Goal: Task Accomplishment & Management: Use online tool/utility

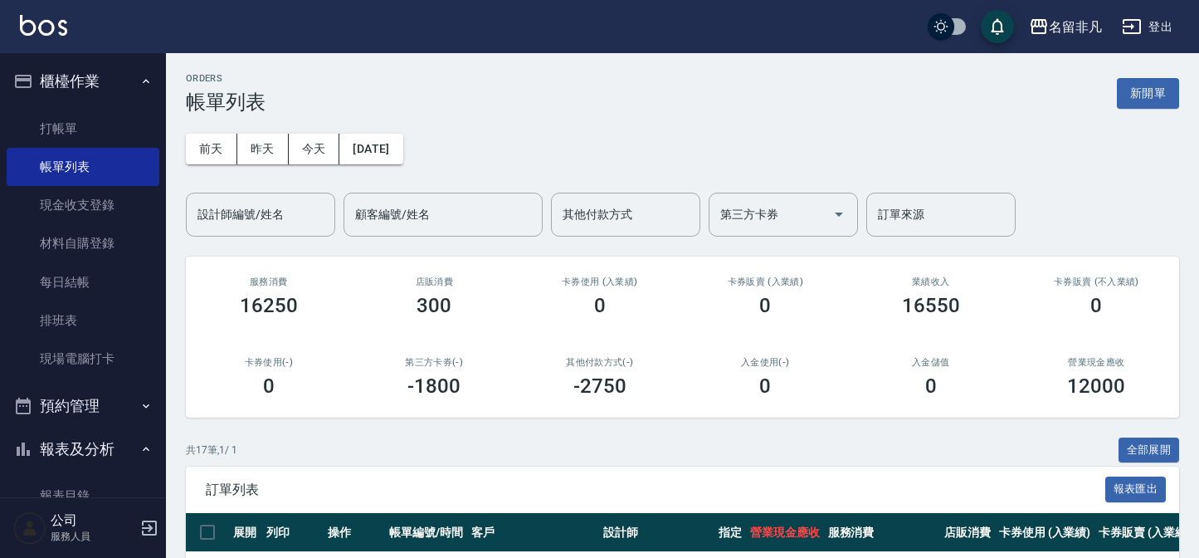
scroll to position [301, 0]
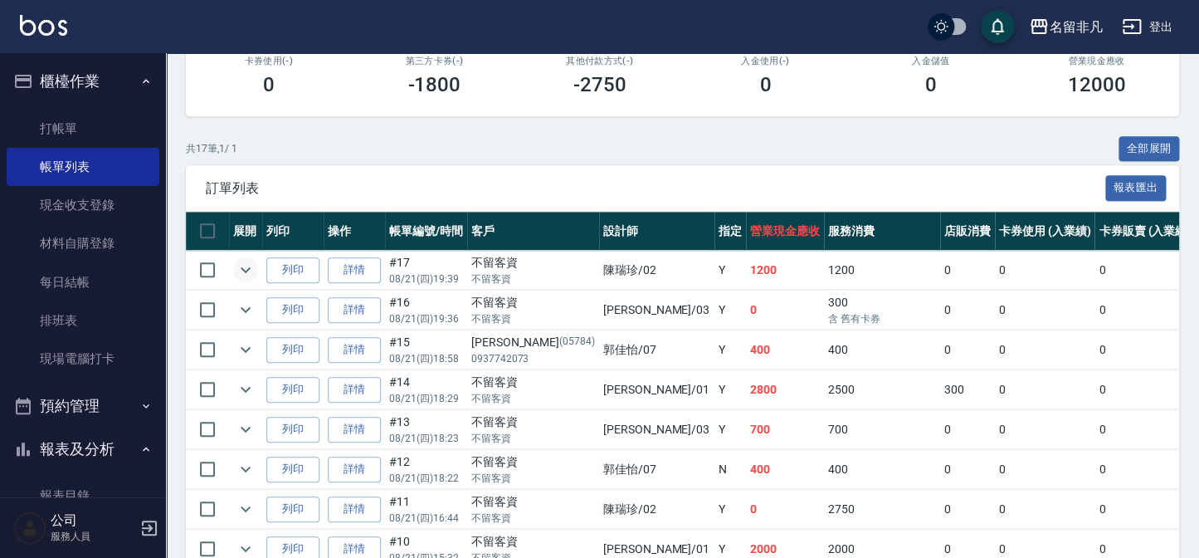
click at [255, 273] on icon "expand row" at bounding box center [246, 270] width 20 height 20
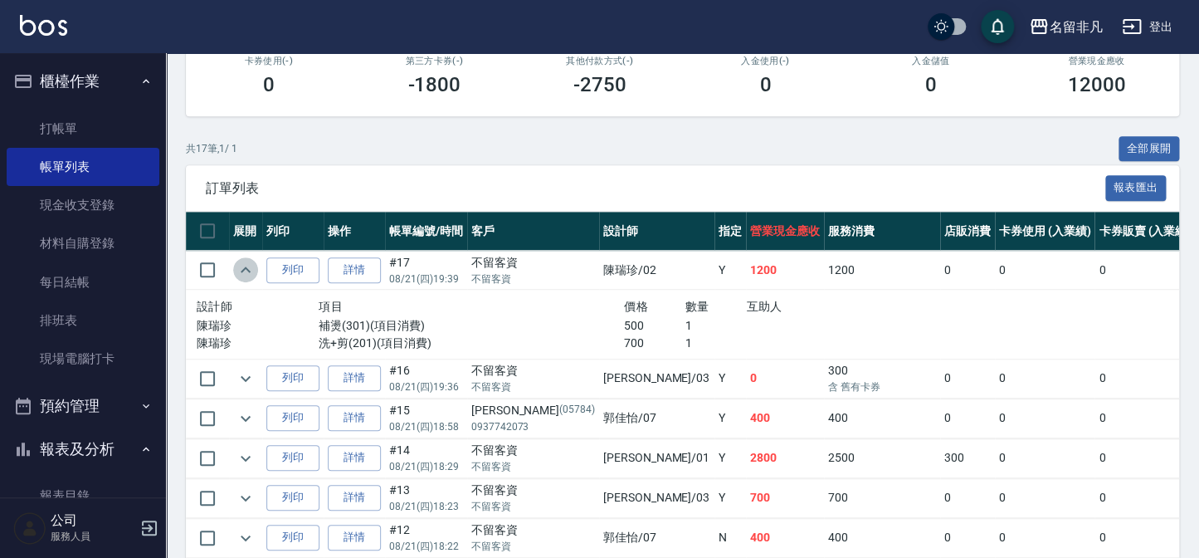
click at [255, 273] on icon "expand row" at bounding box center [246, 270] width 20 height 20
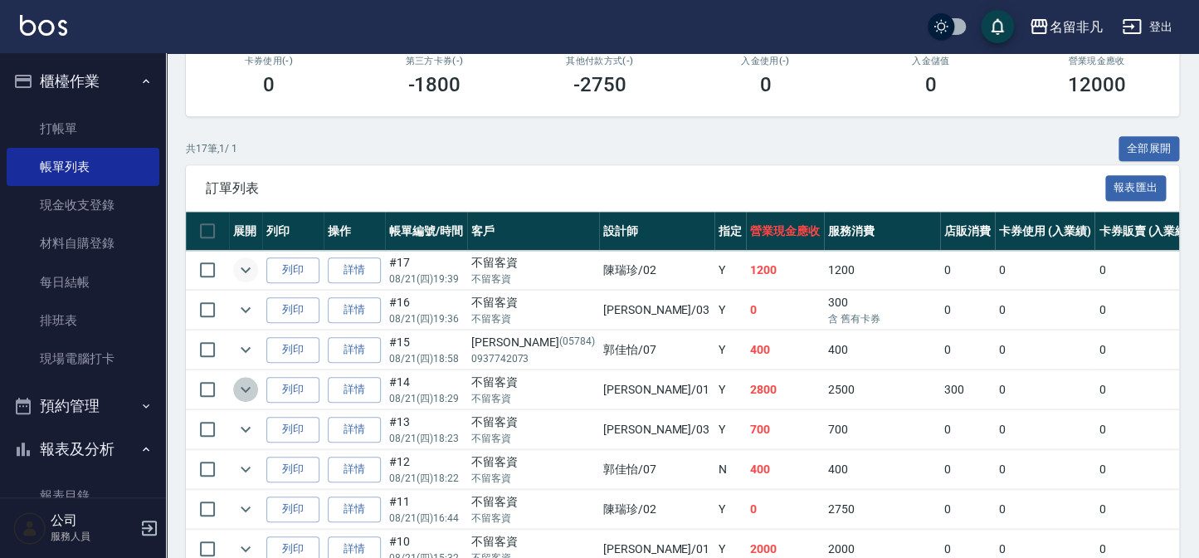
click at [248, 382] on icon "expand row" at bounding box center [246, 389] width 20 height 20
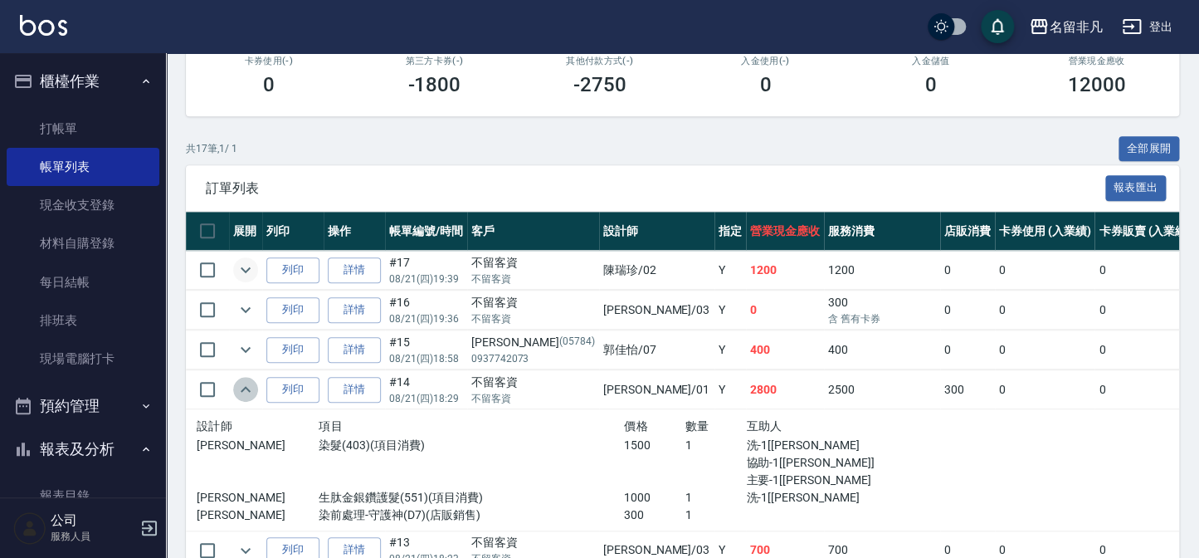
click at [248, 386] on icon "expand row" at bounding box center [246, 389] width 20 height 20
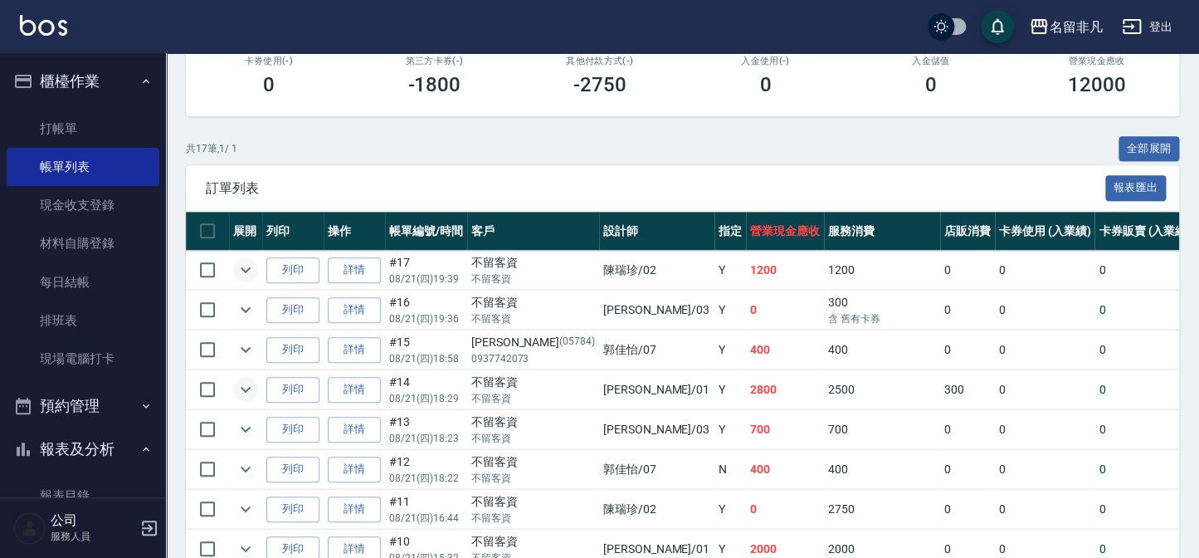
click at [105, 92] on button "櫃檯作業" at bounding box center [83, 81] width 153 height 43
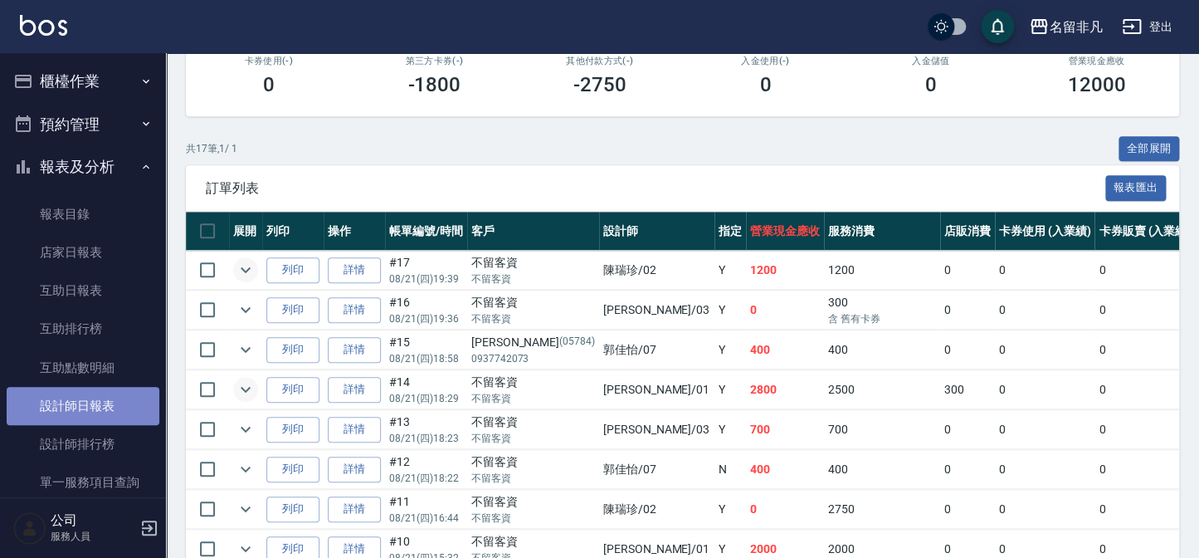
click at [90, 388] on link "設計師日報表" at bounding box center [83, 406] width 153 height 38
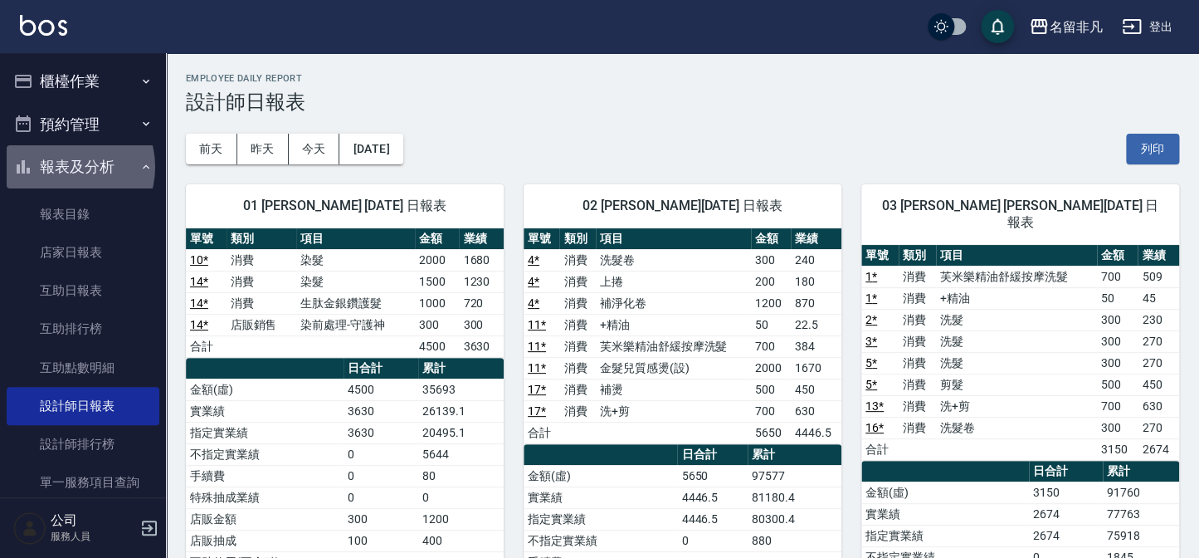
click at [68, 167] on button "報表及分析" at bounding box center [83, 166] width 153 height 43
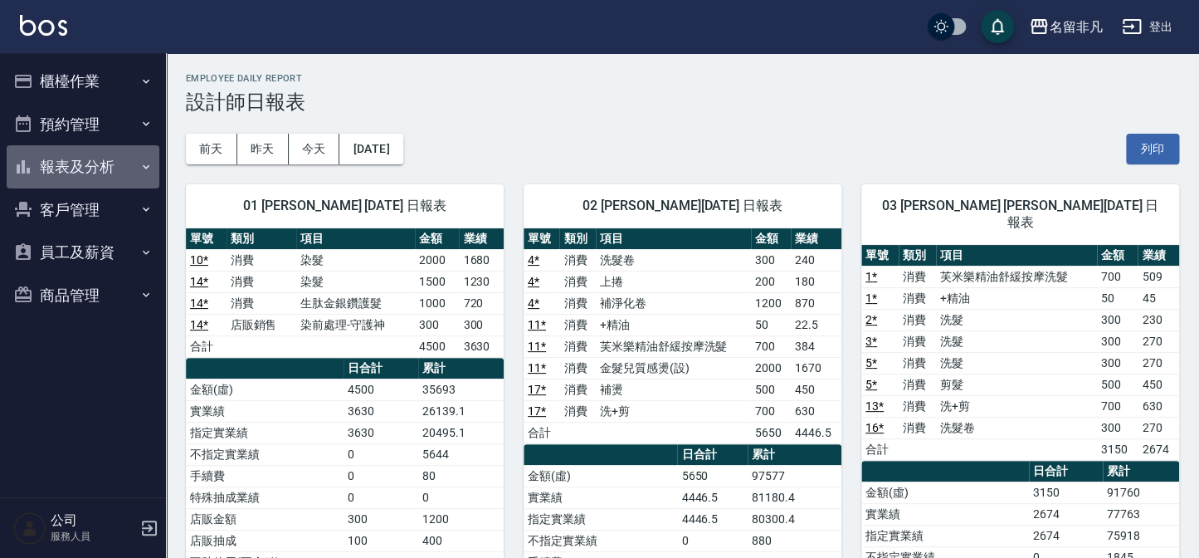
click at [68, 167] on button "報表及分析" at bounding box center [83, 166] width 153 height 43
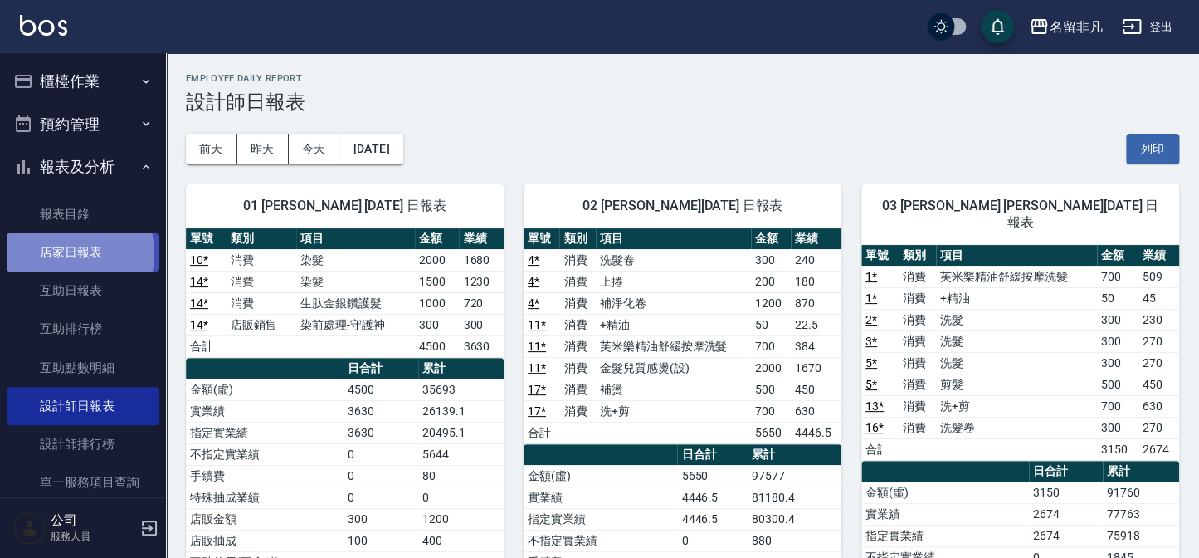
click at [56, 254] on link "店家日報表" at bounding box center [83, 252] width 153 height 38
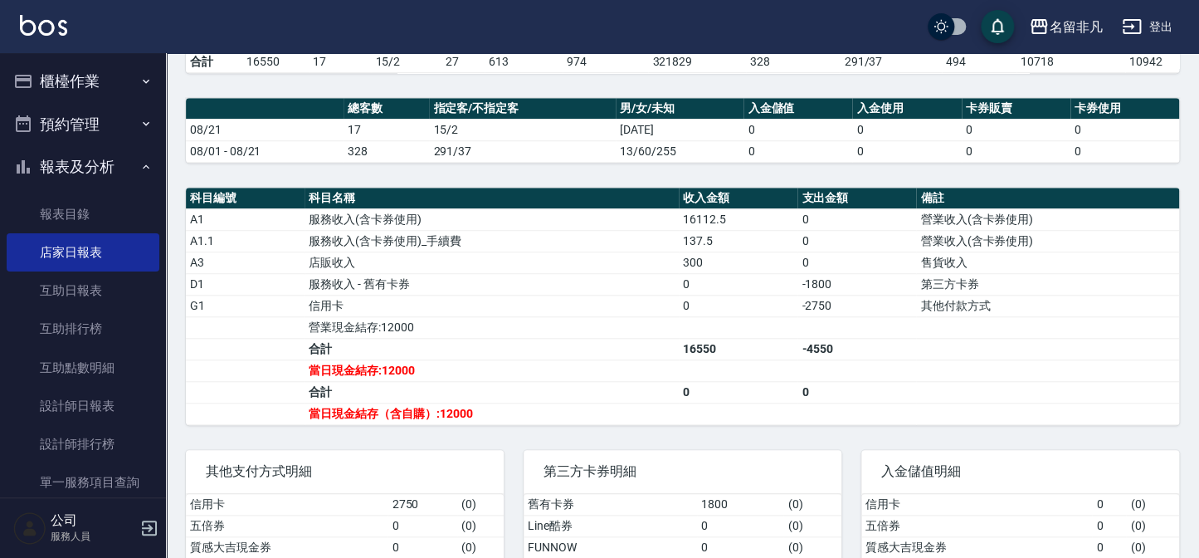
scroll to position [452, 0]
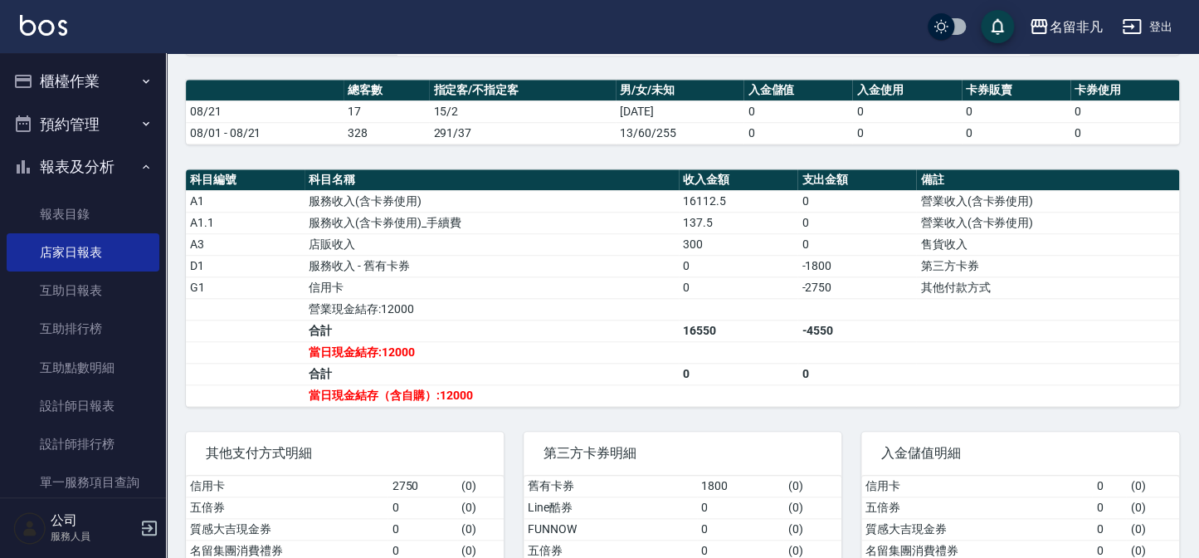
click at [61, 163] on button "報表及分析" at bounding box center [83, 166] width 153 height 43
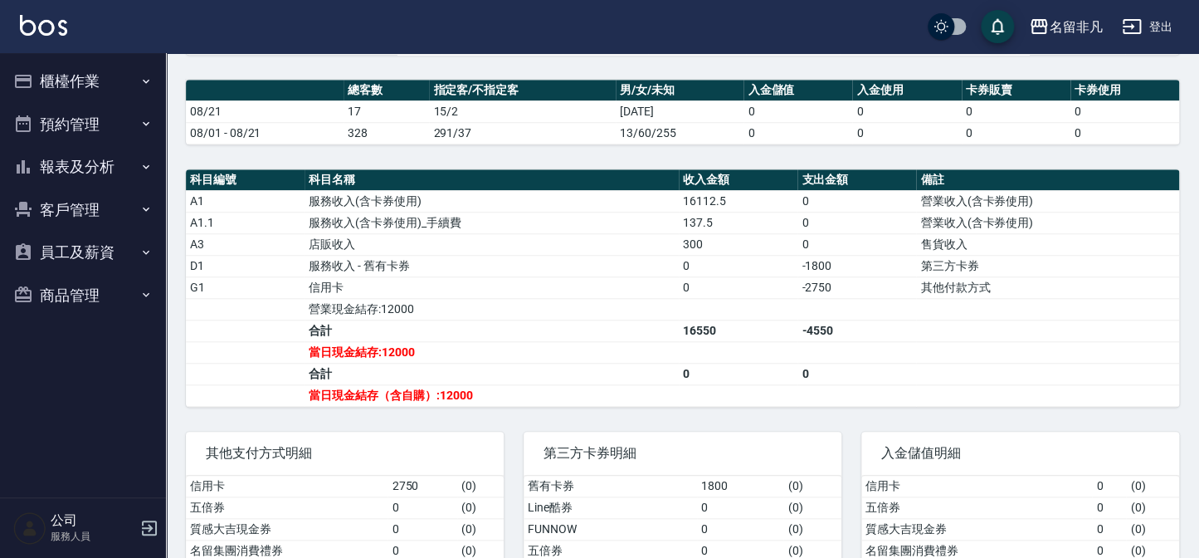
click at [76, 78] on button "櫃檯作業" at bounding box center [83, 81] width 153 height 43
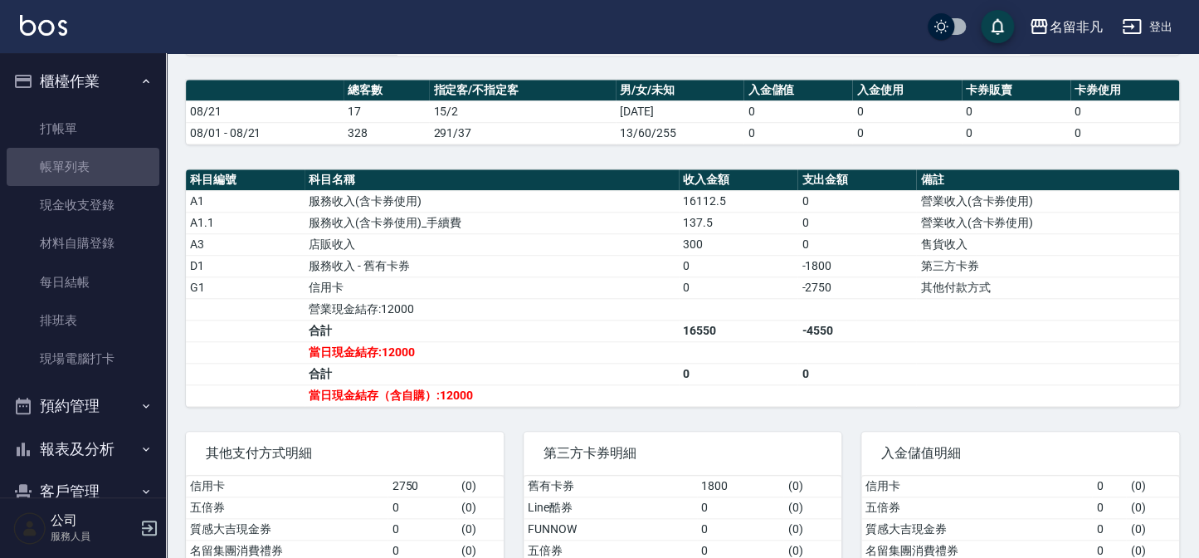
drag, startPoint x: 95, startPoint y: 159, endPoint x: 385, endPoint y: 375, distance: 361.1
click at [95, 161] on link "帳單列表" at bounding box center [83, 167] width 153 height 38
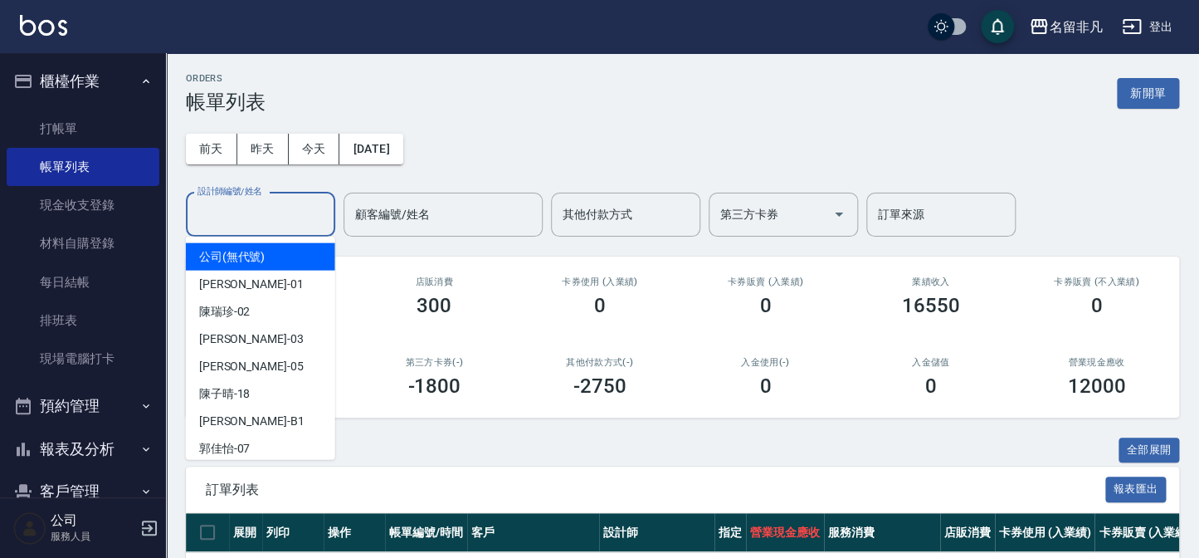
click at [260, 219] on input "設計師編號/姓名" at bounding box center [260, 214] width 134 height 29
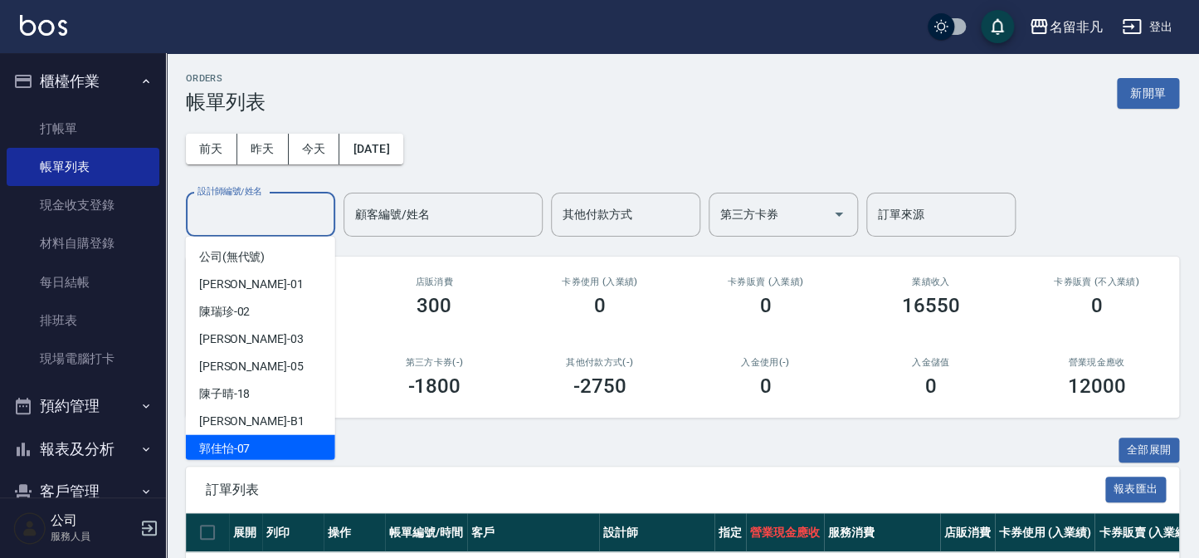
click at [276, 443] on div "[PERSON_NAME]-07" at bounding box center [260, 448] width 149 height 27
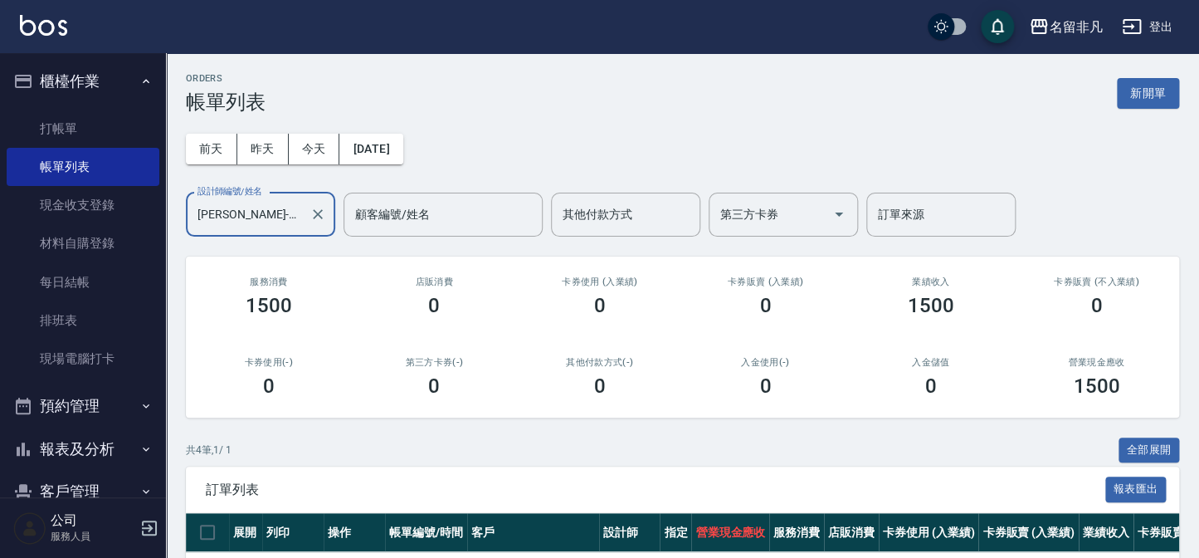
click at [274, 212] on input "[PERSON_NAME]-07" at bounding box center [248, 214] width 110 height 29
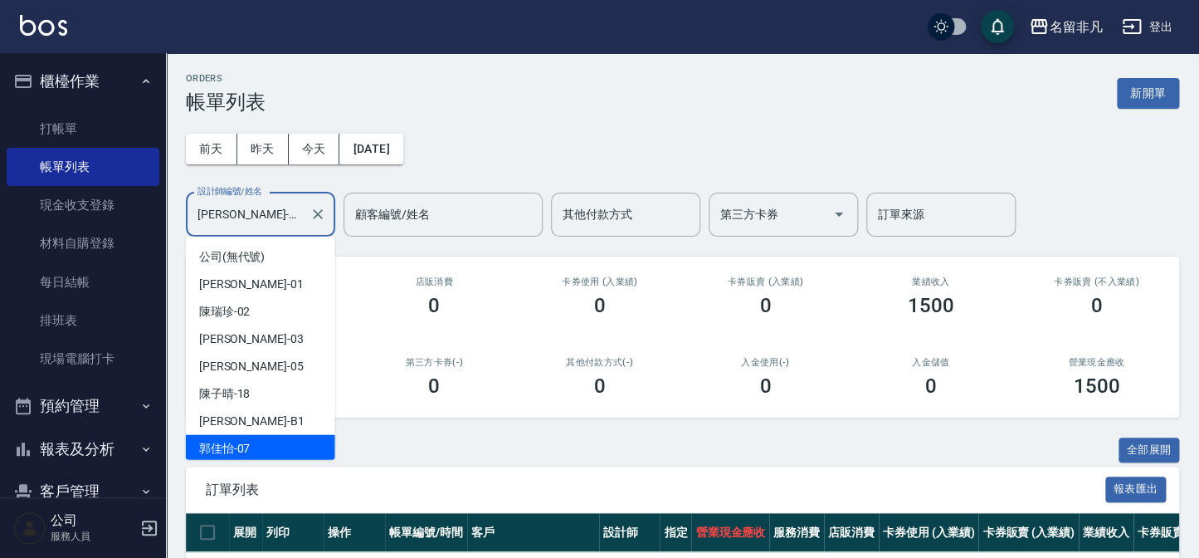
scroll to position [2, 0]
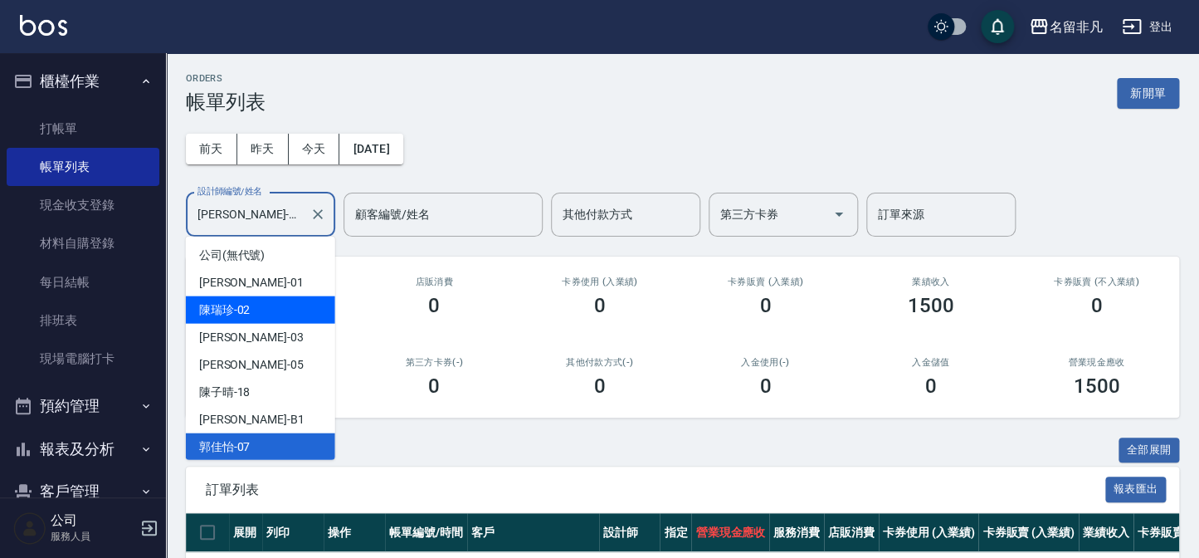
click at [270, 309] on div "陳瑞珍 -02" at bounding box center [260, 309] width 149 height 27
type input "陳瑞珍-02"
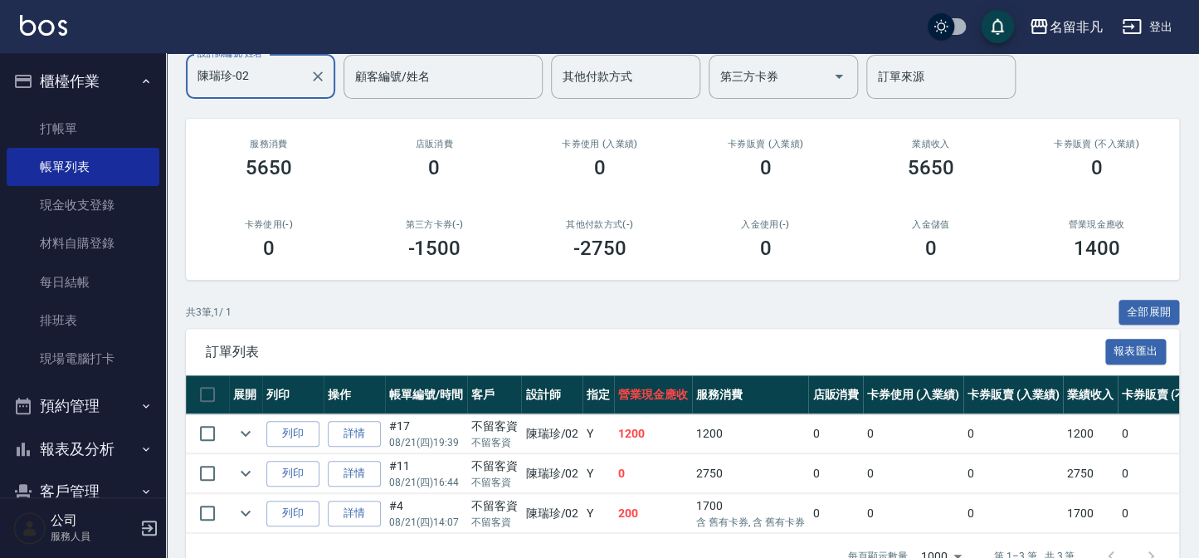
scroll to position [189, 0]
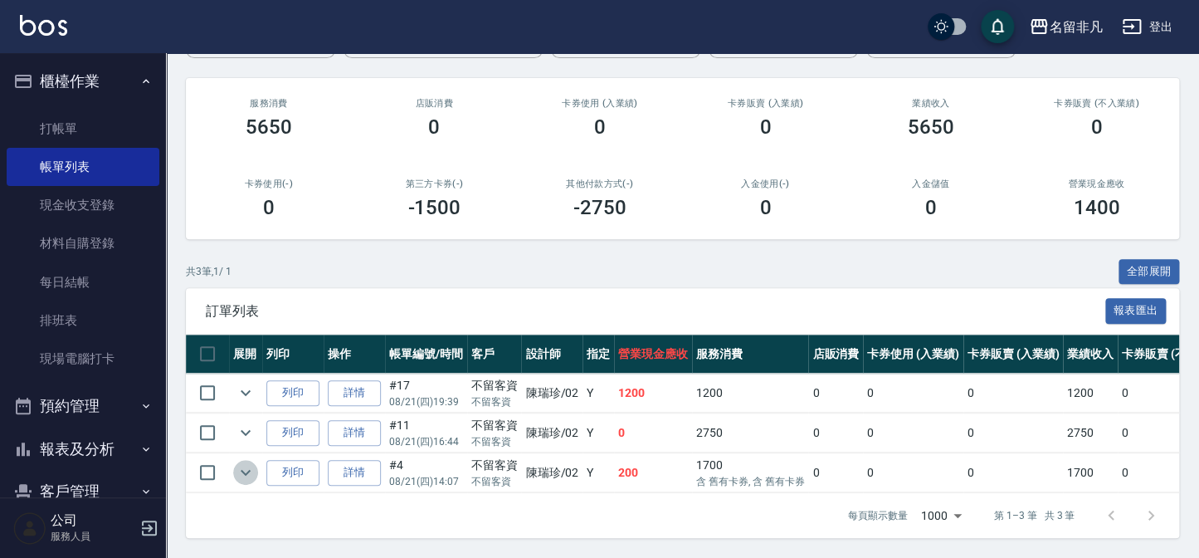
click at [238, 462] on icon "expand row" at bounding box center [246, 472] width 20 height 20
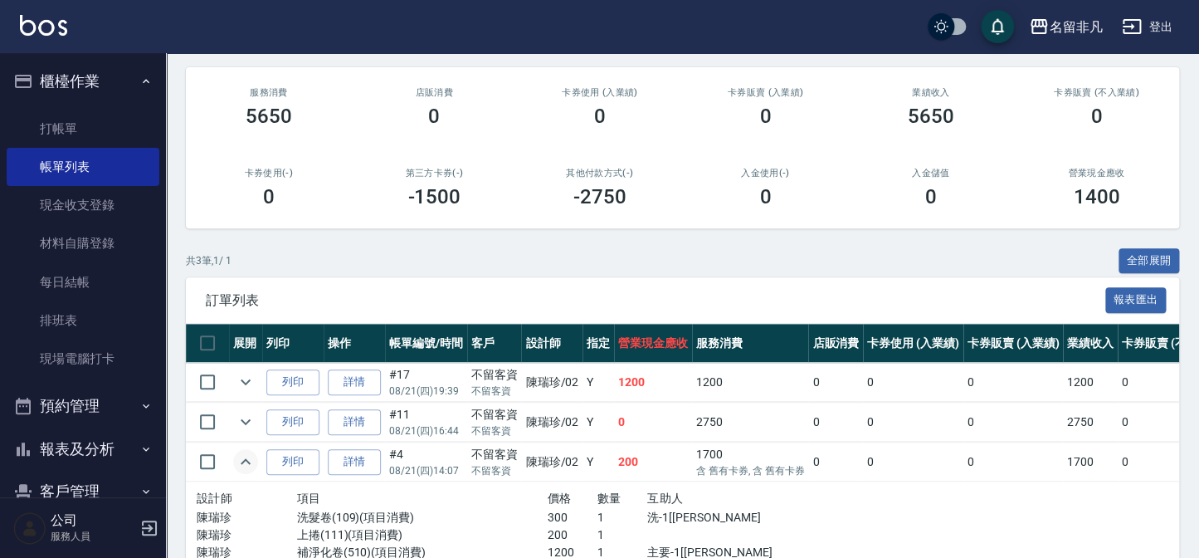
scroll to position [265, 0]
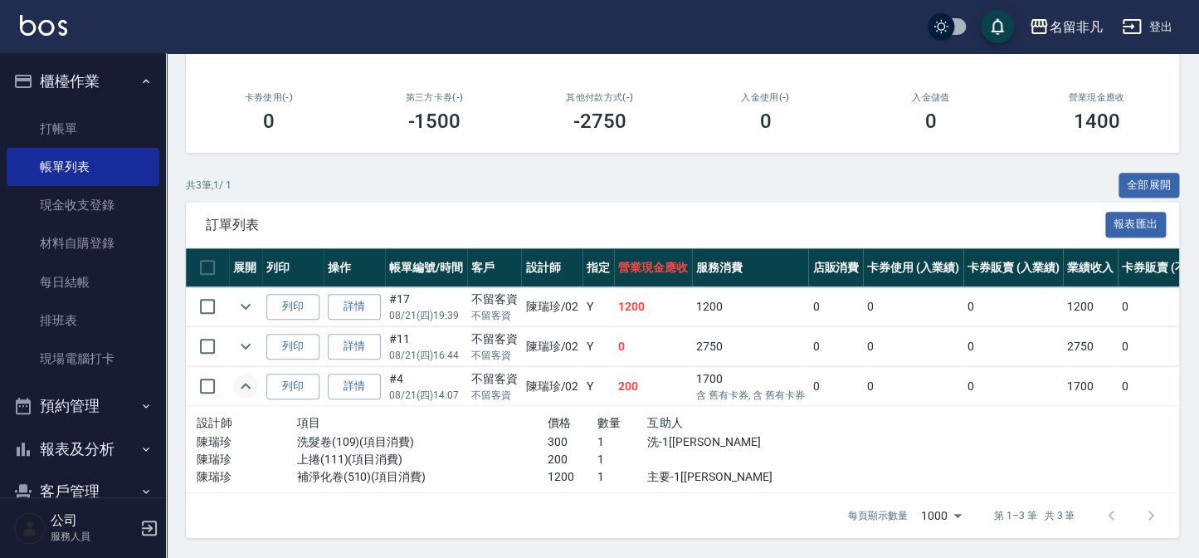
click at [255, 389] on icon "expand row" at bounding box center [246, 386] width 20 height 20
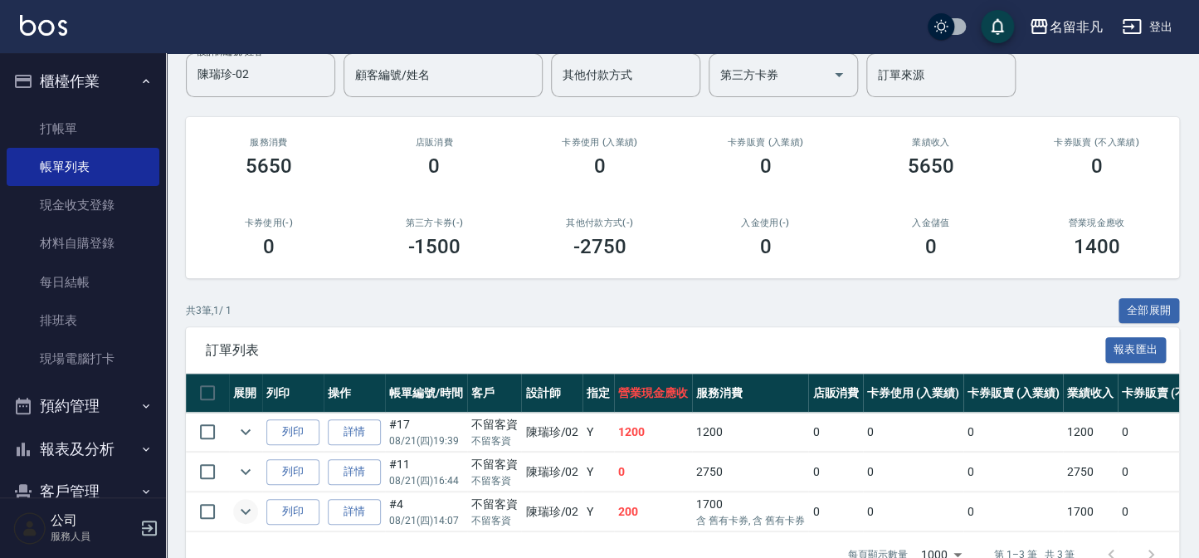
scroll to position [114, 0]
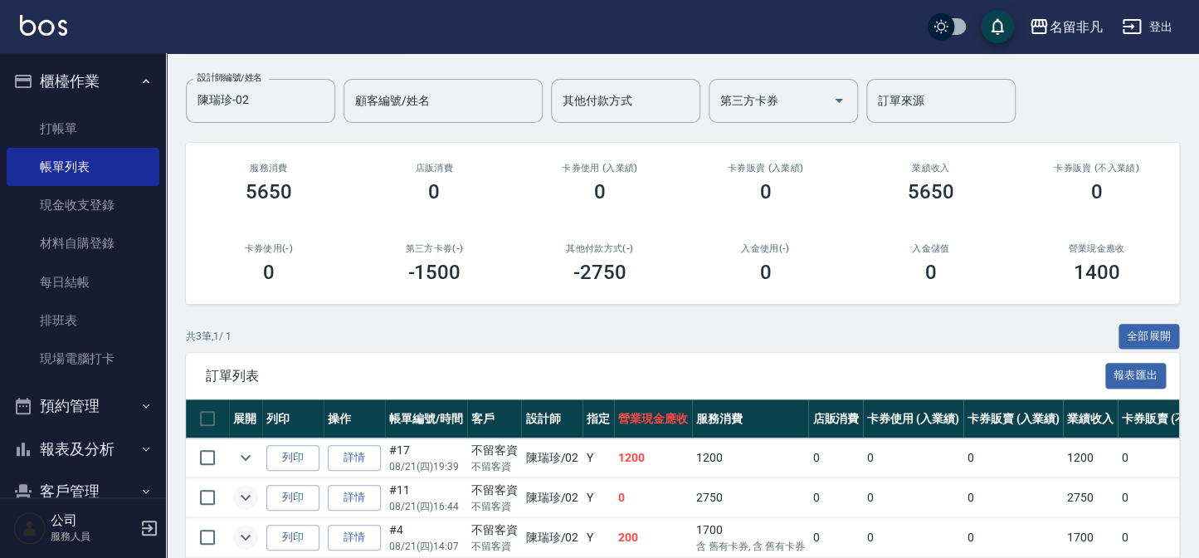
click at [241, 487] on icon "expand row" at bounding box center [246, 497] width 20 height 20
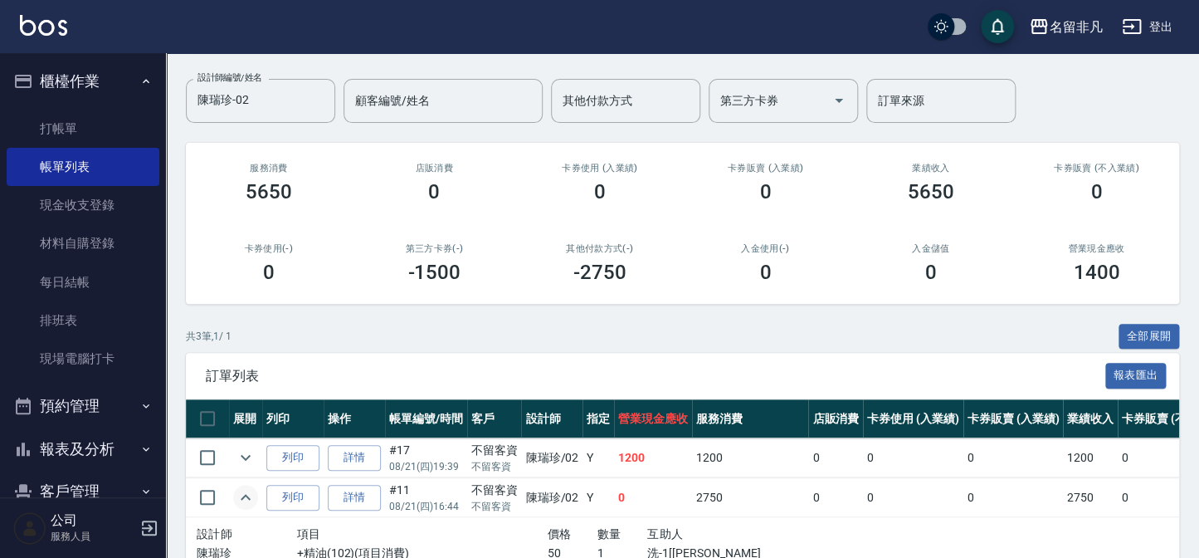
scroll to position [189, 0]
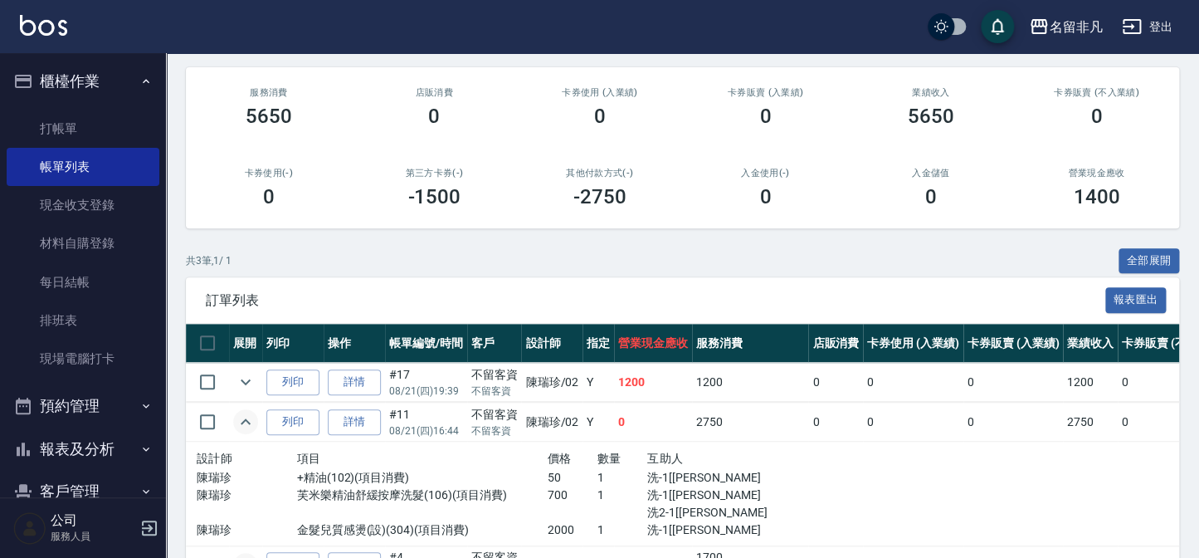
click at [255, 422] on icon "expand row" at bounding box center [246, 421] width 20 height 20
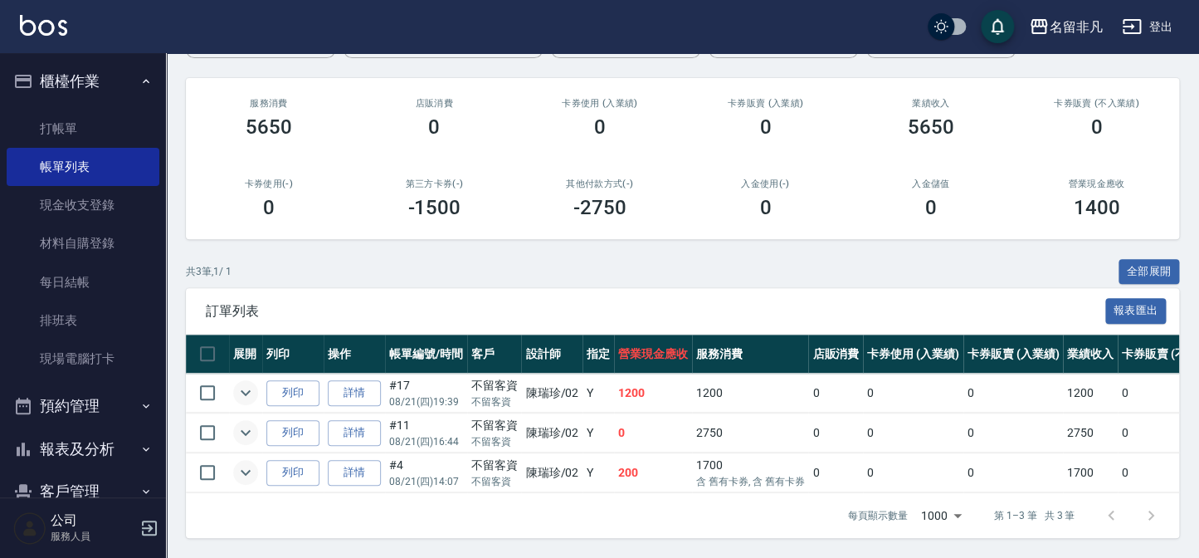
click at [238, 387] on icon "expand row" at bounding box center [246, 392] width 20 height 20
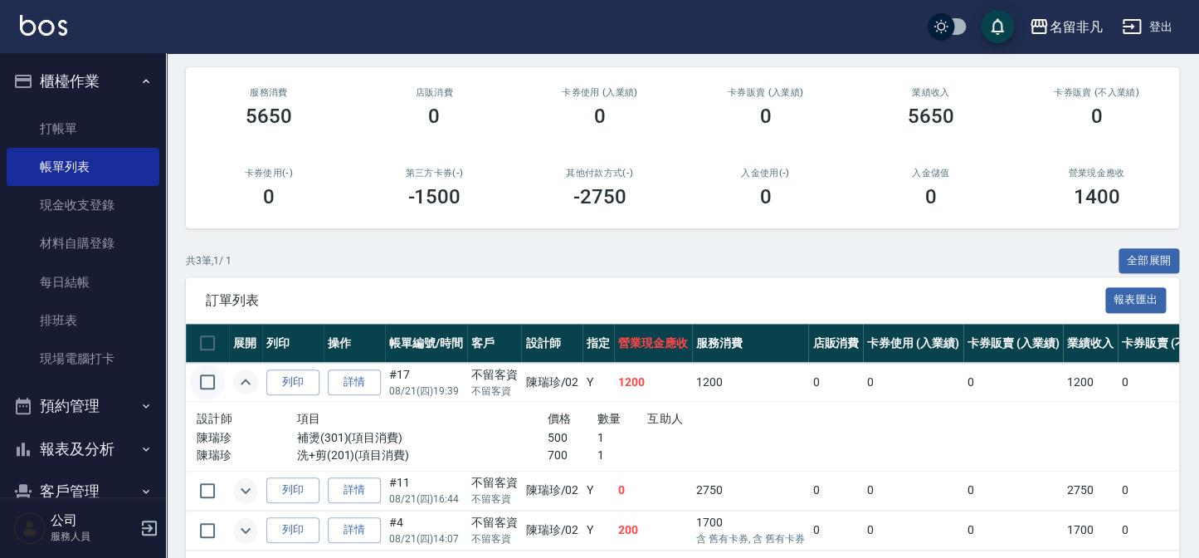
click at [224, 387] on input "checkbox" at bounding box center [207, 381] width 35 height 35
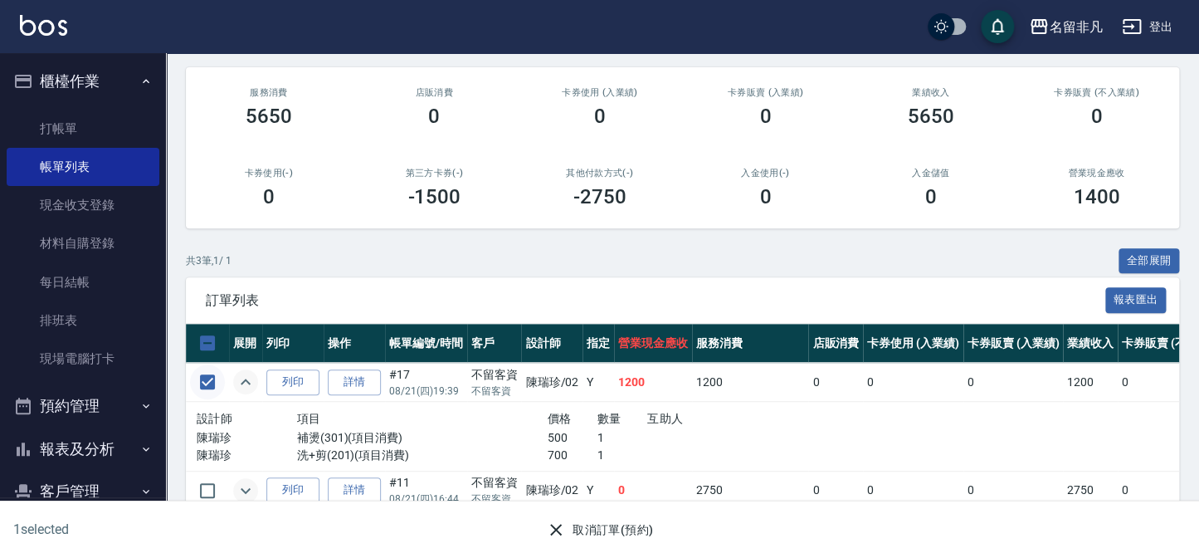
click at [205, 378] on input "checkbox" at bounding box center [207, 381] width 35 height 35
checkbox input "false"
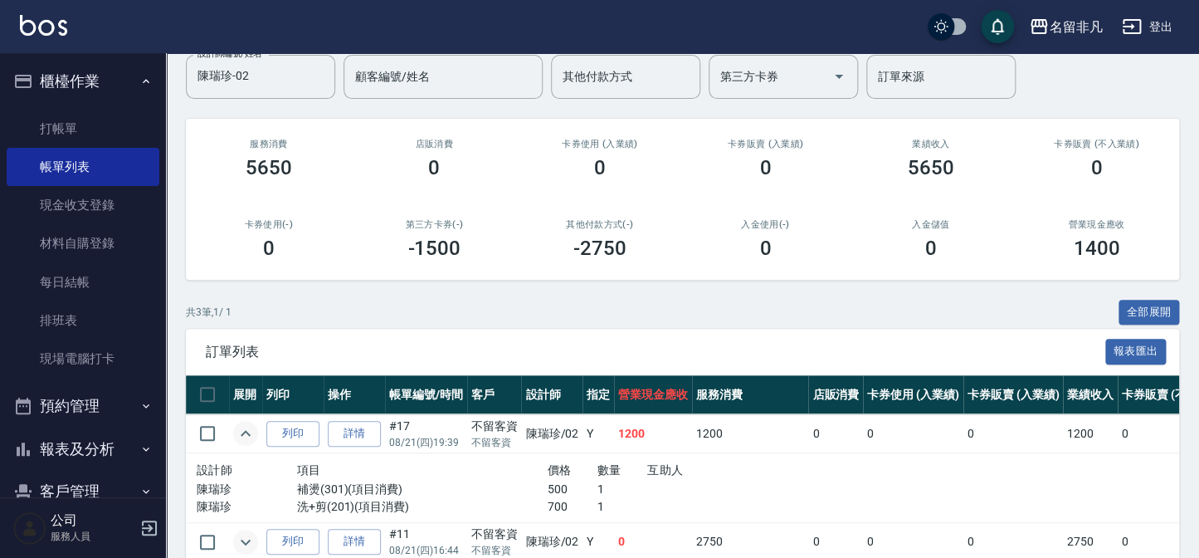
scroll to position [114, 0]
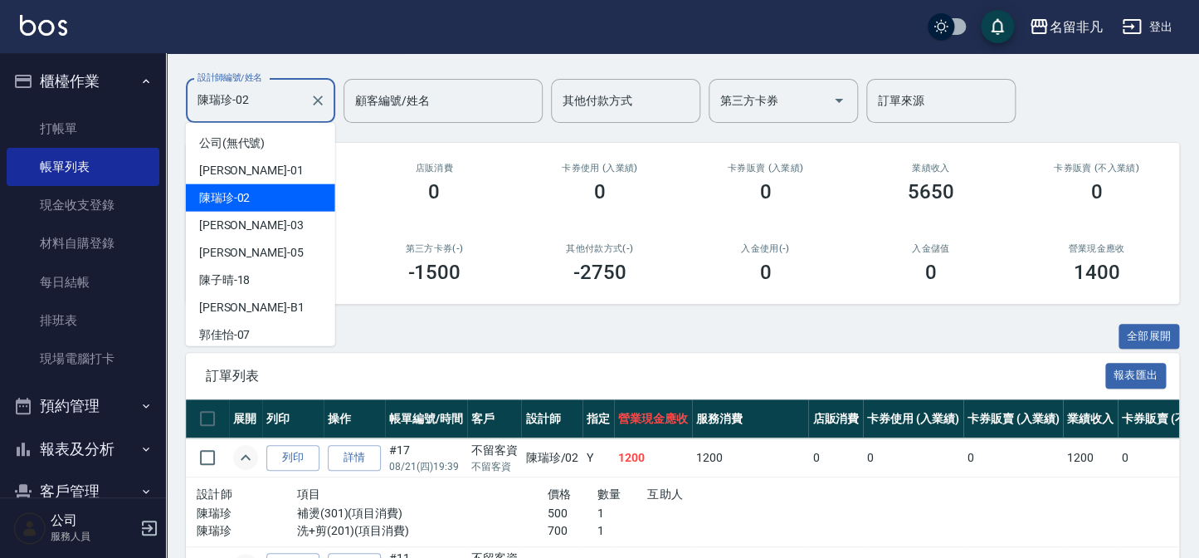
click at [265, 100] on input "陳瑞珍-02" at bounding box center [248, 100] width 110 height 29
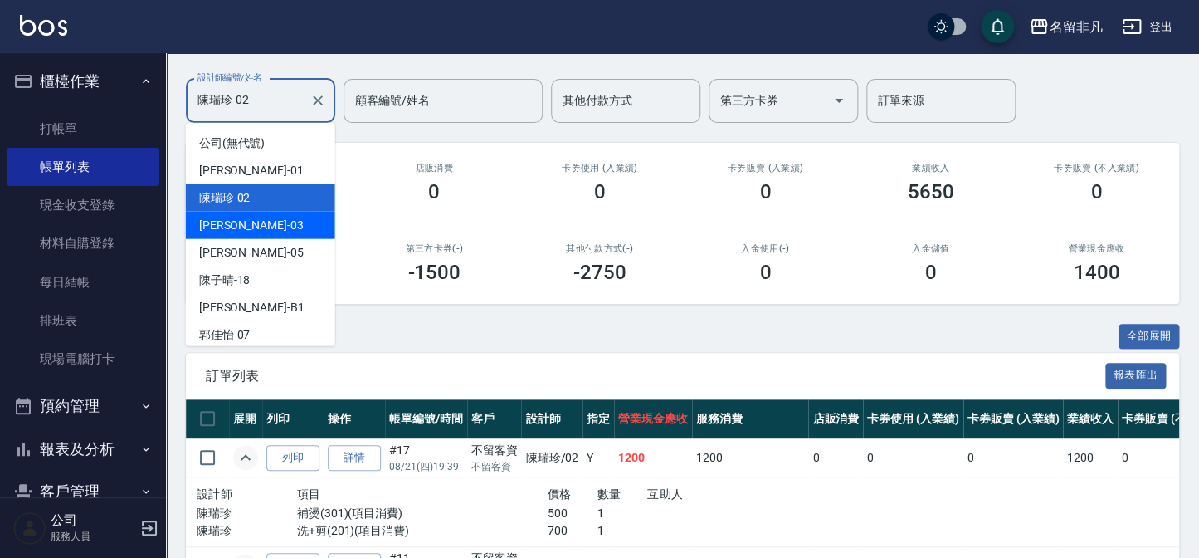
click at [272, 224] on div "[PERSON_NAME] -03" at bounding box center [260, 225] width 149 height 27
type input "[PERSON_NAME]-03"
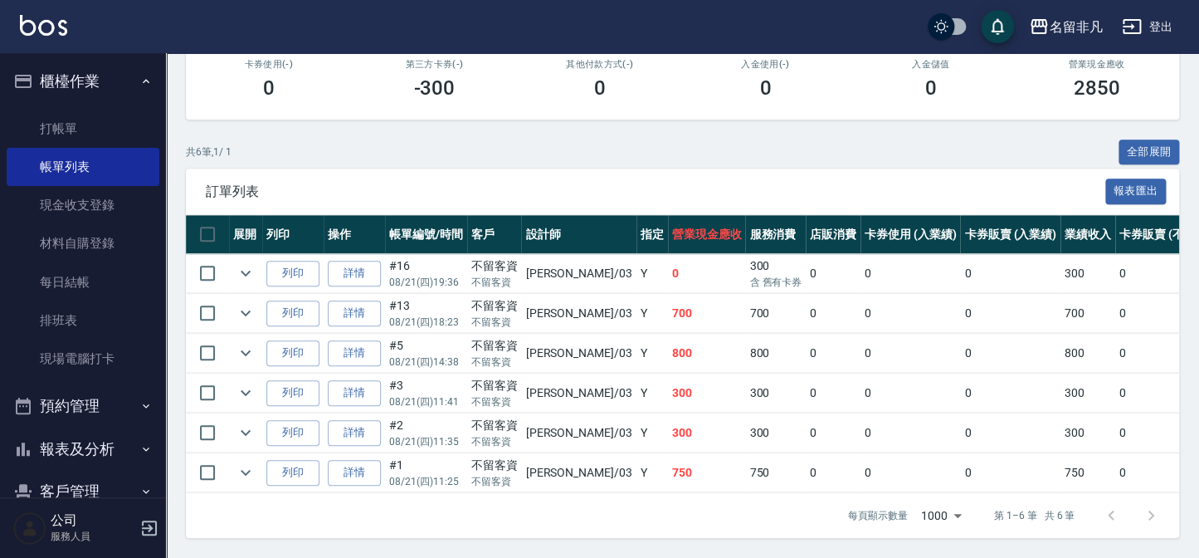
scroll to position [307, 0]
click at [249, 470] on icon "expand row" at bounding box center [246, 473] width 10 height 6
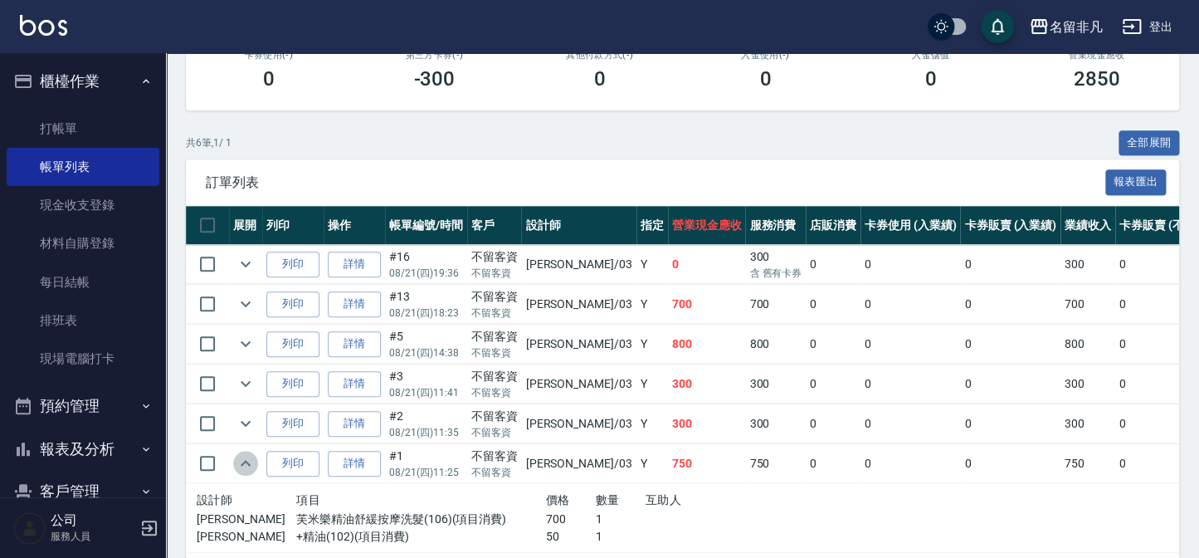
click at [249, 460] on icon "expand row" at bounding box center [246, 463] width 20 height 20
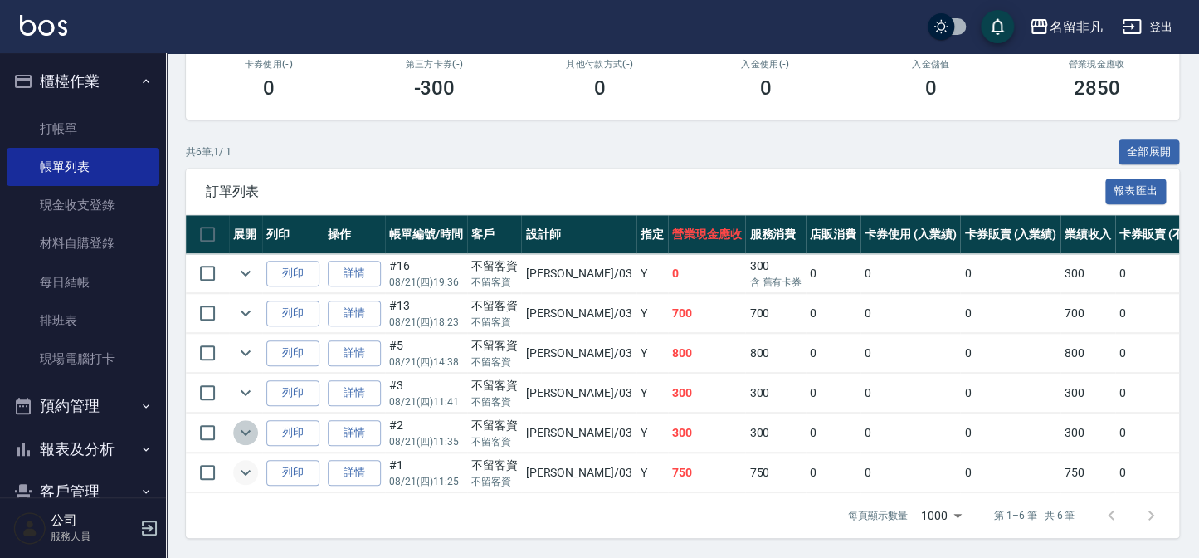
click at [253, 427] on icon "expand row" at bounding box center [246, 432] width 20 height 20
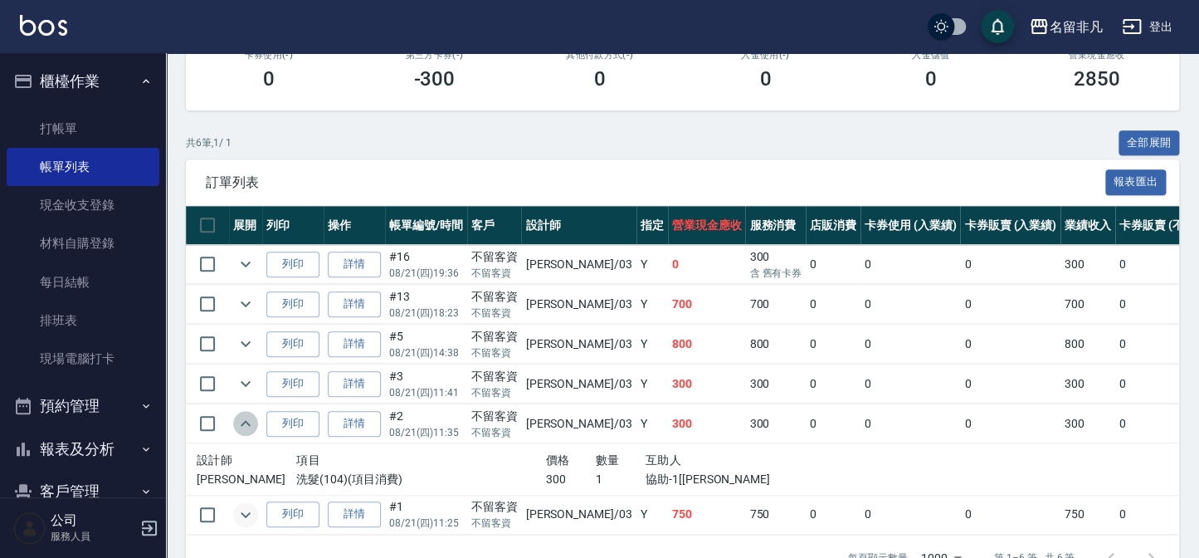
click at [253, 427] on icon "expand row" at bounding box center [246, 423] width 20 height 20
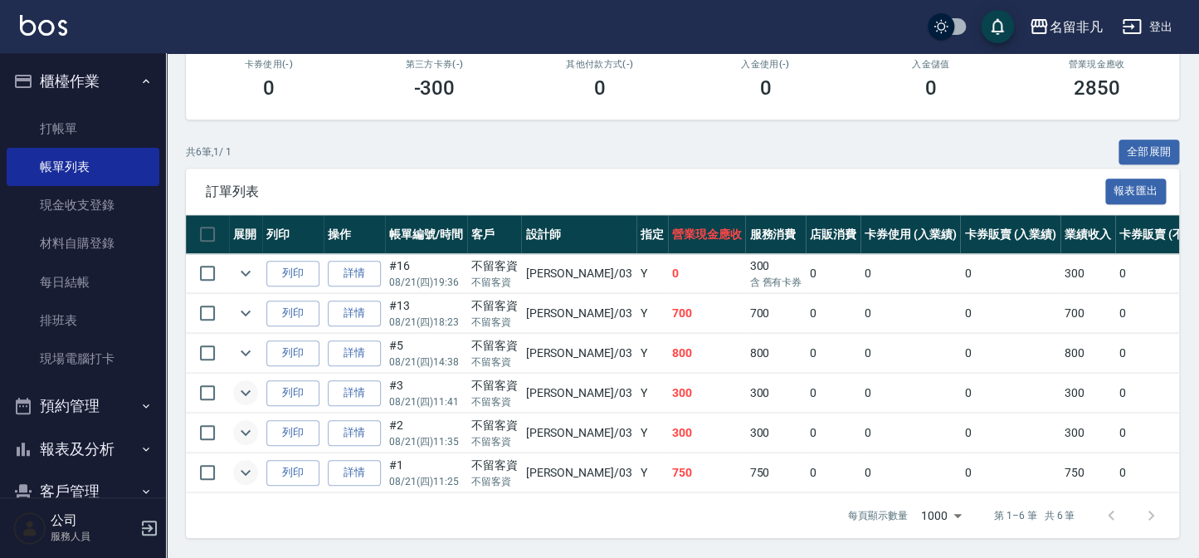
click at [251, 383] on icon "expand row" at bounding box center [246, 392] width 20 height 20
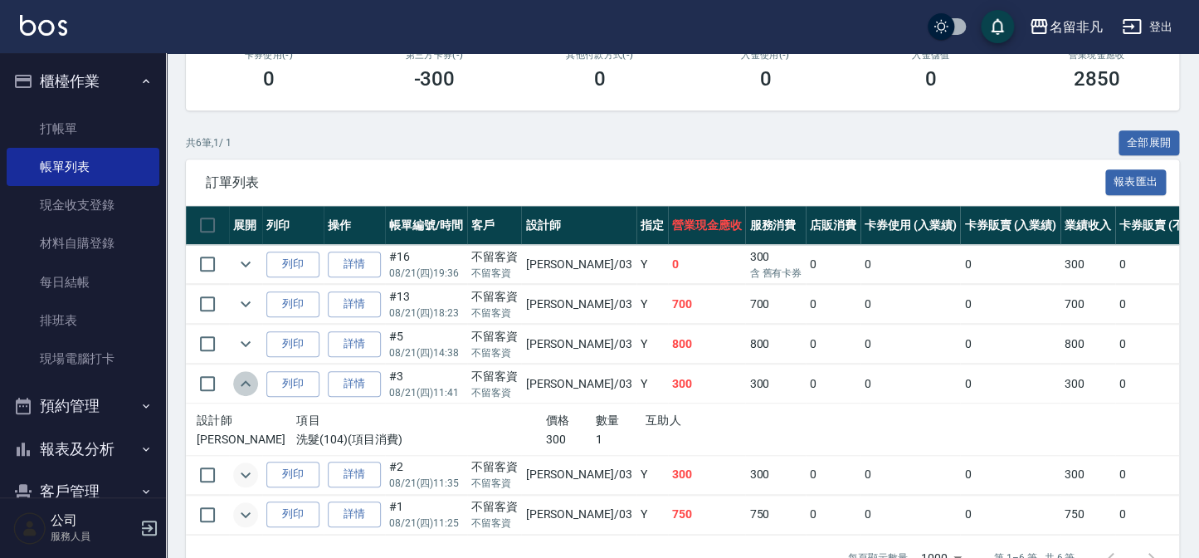
click at [251, 383] on icon "expand row" at bounding box center [246, 383] width 20 height 20
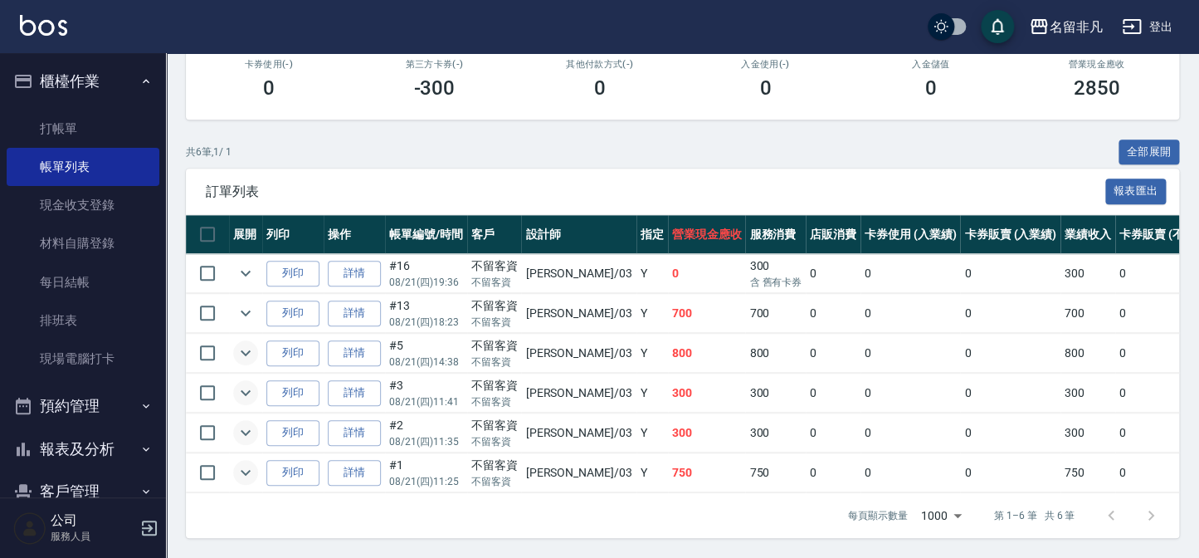
click at [246, 343] on icon "expand row" at bounding box center [246, 353] width 20 height 20
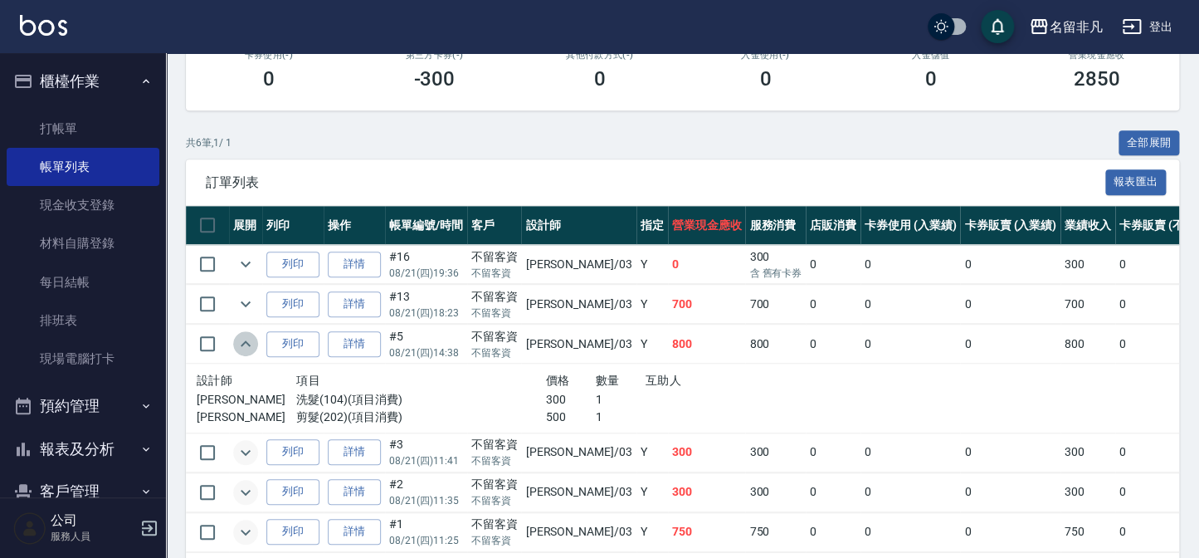
click at [246, 340] on icon "expand row" at bounding box center [246, 343] width 10 height 6
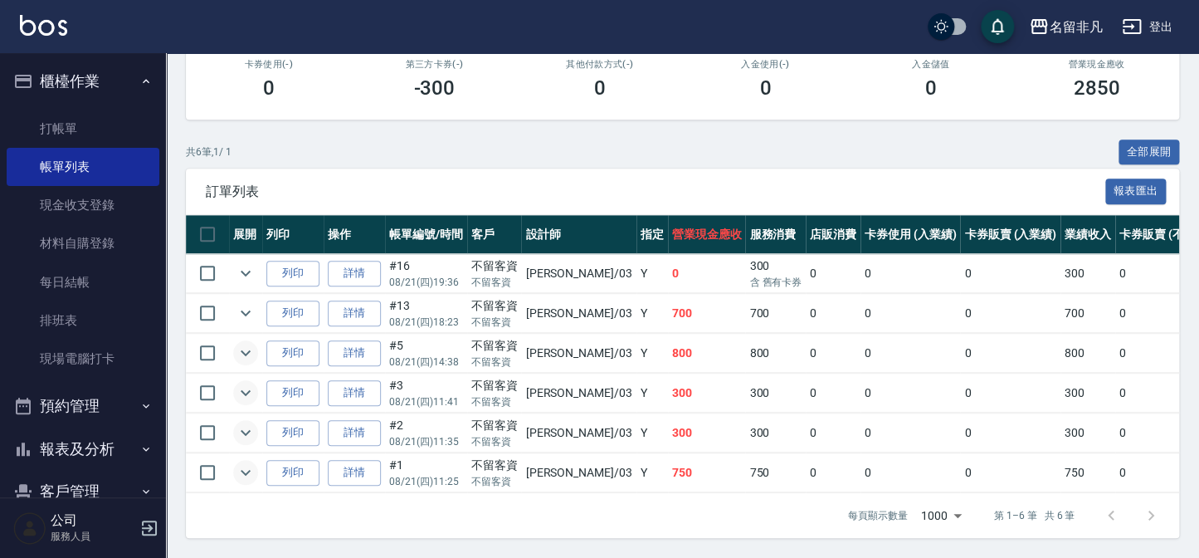
click at [241, 314] on td at bounding box center [245, 313] width 33 height 39
click at [241, 306] on icon "expand row" at bounding box center [246, 313] width 20 height 20
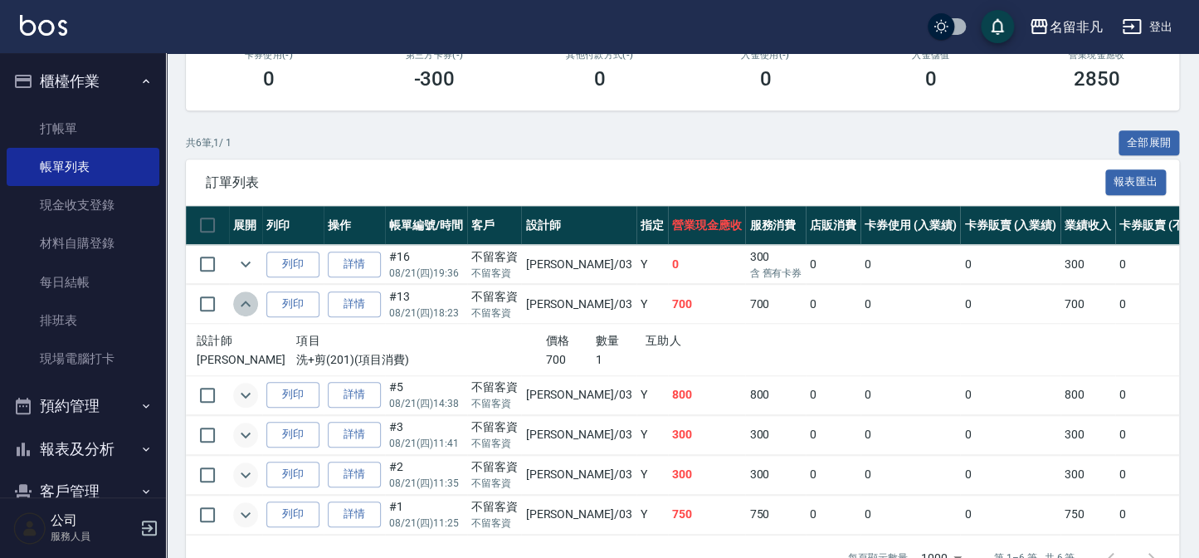
click at [241, 306] on icon "expand row" at bounding box center [246, 304] width 20 height 20
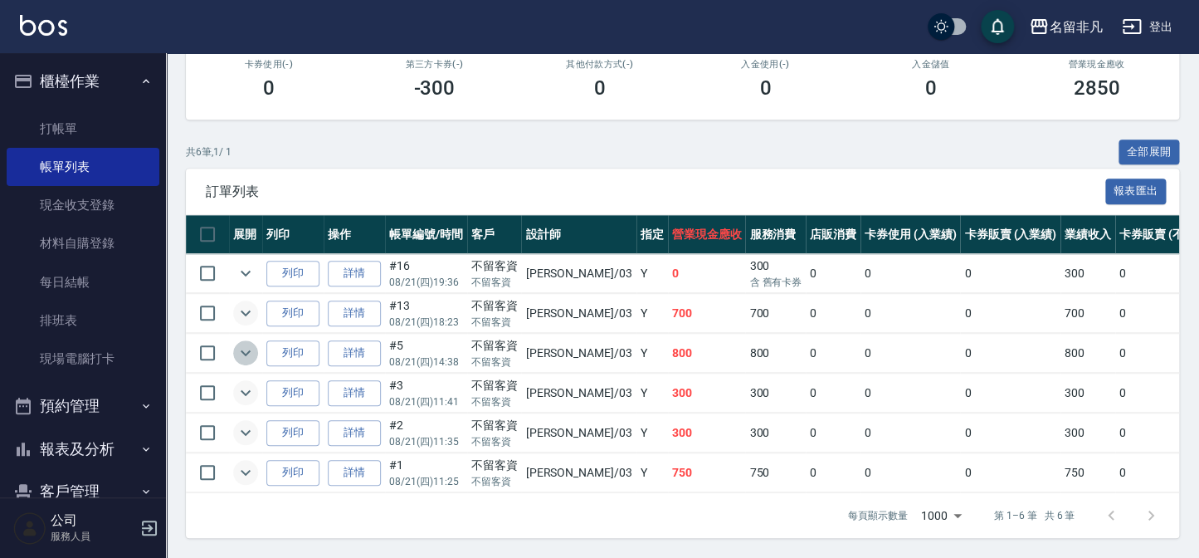
click at [242, 343] on icon "expand row" at bounding box center [246, 353] width 20 height 20
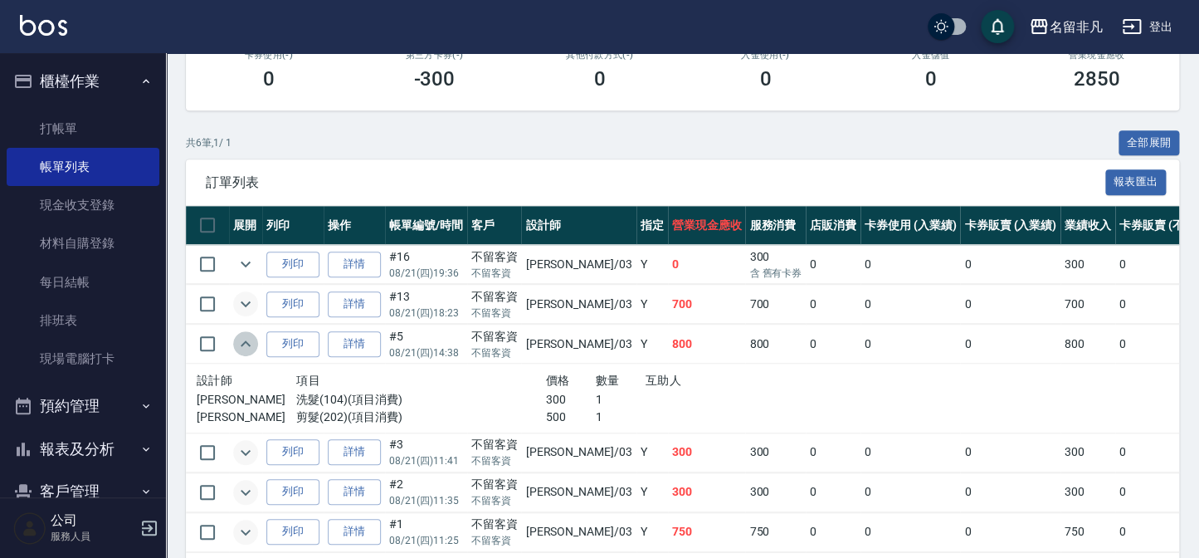
click at [242, 334] on icon "expand row" at bounding box center [246, 344] width 20 height 20
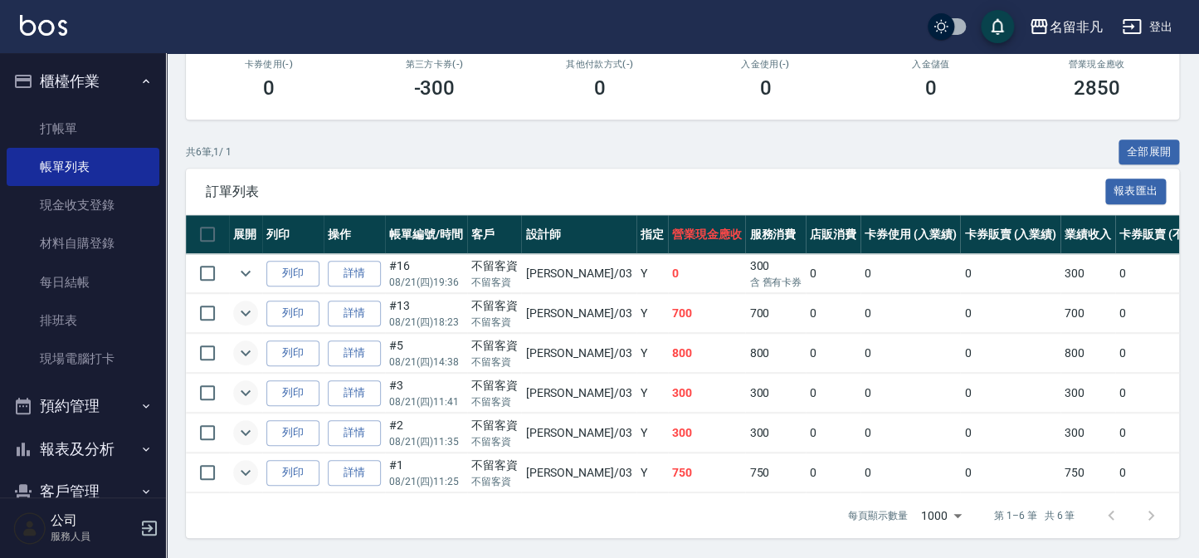
click at [243, 310] on icon "expand row" at bounding box center [246, 313] width 10 height 6
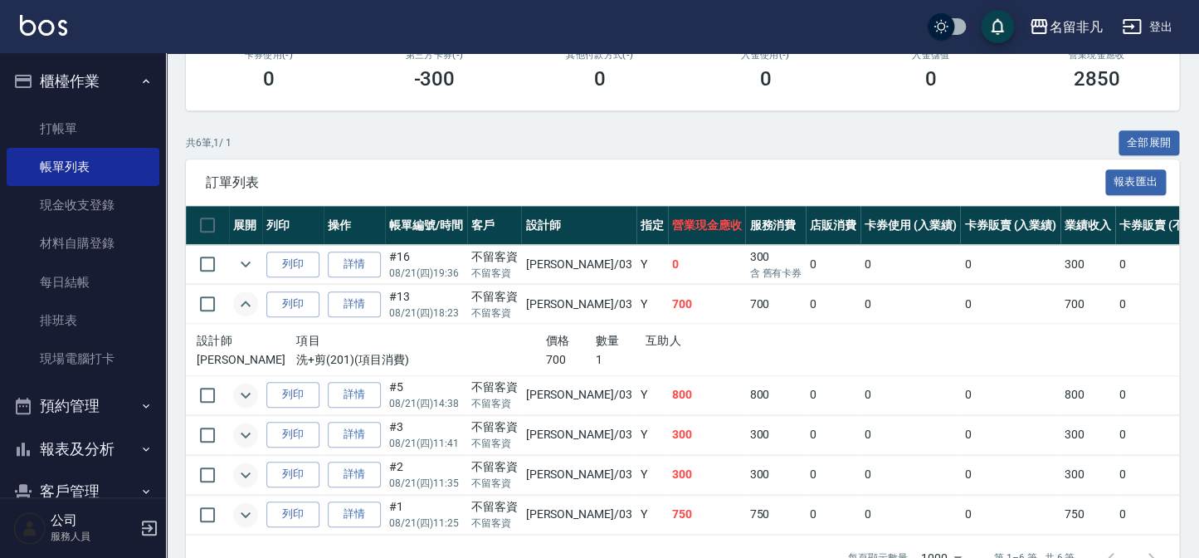
click at [243, 303] on icon "expand row" at bounding box center [246, 303] width 10 height 6
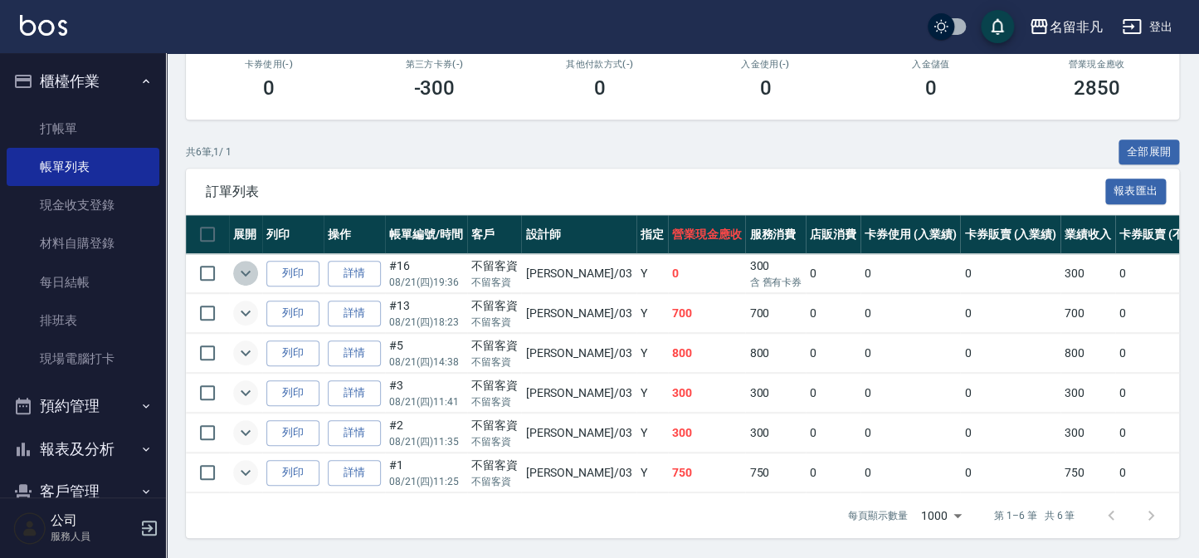
click at [239, 263] on icon "expand row" at bounding box center [246, 273] width 20 height 20
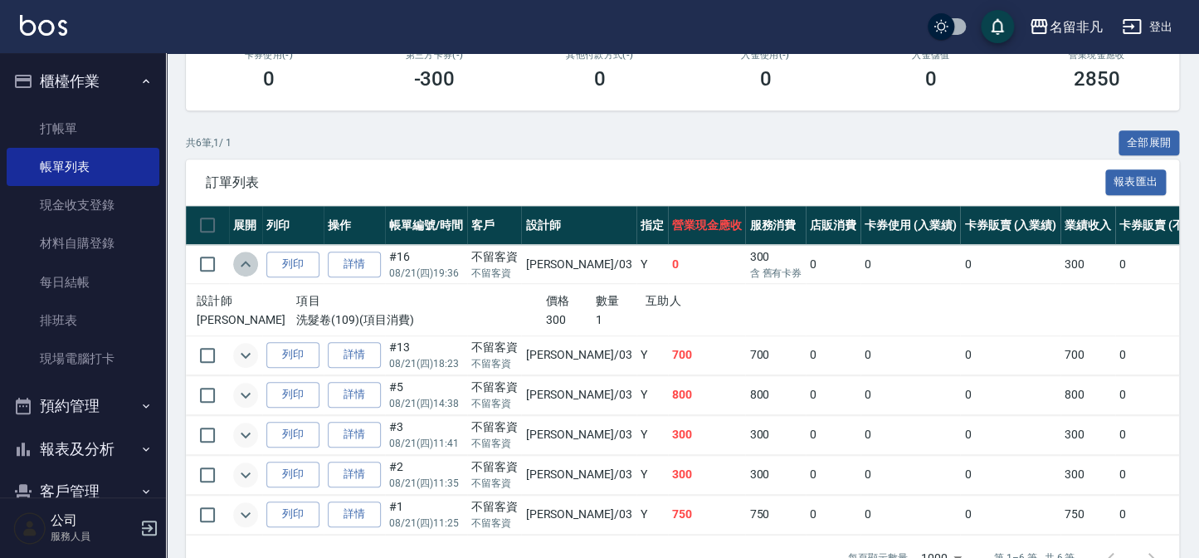
click at [239, 256] on icon "expand row" at bounding box center [246, 264] width 20 height 20
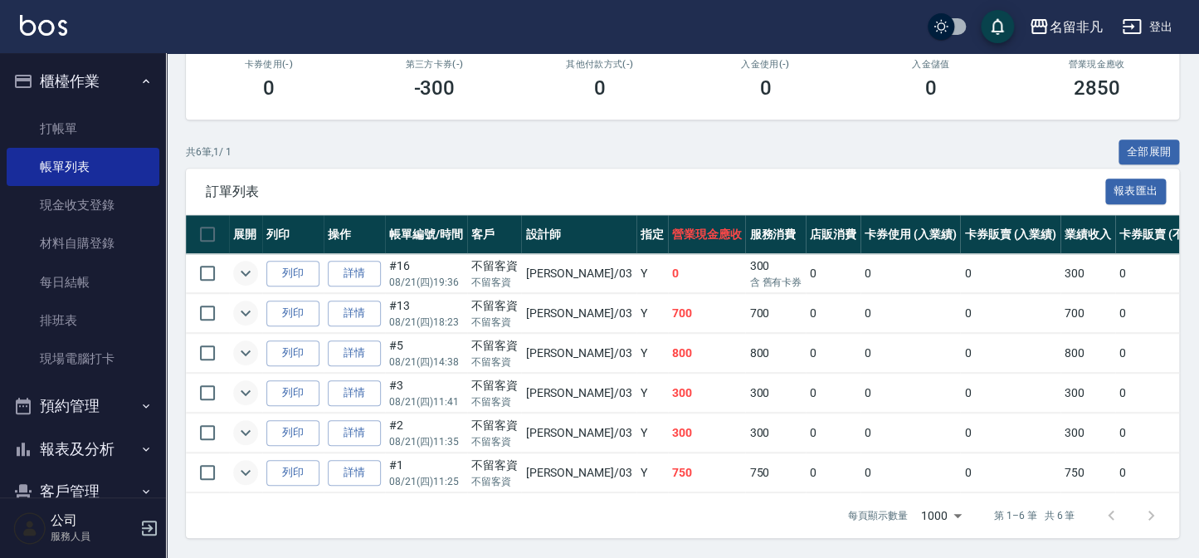
click at [105, 89] on button "櫃檯作業" at bounding box center [83, 81] width 153 height 43
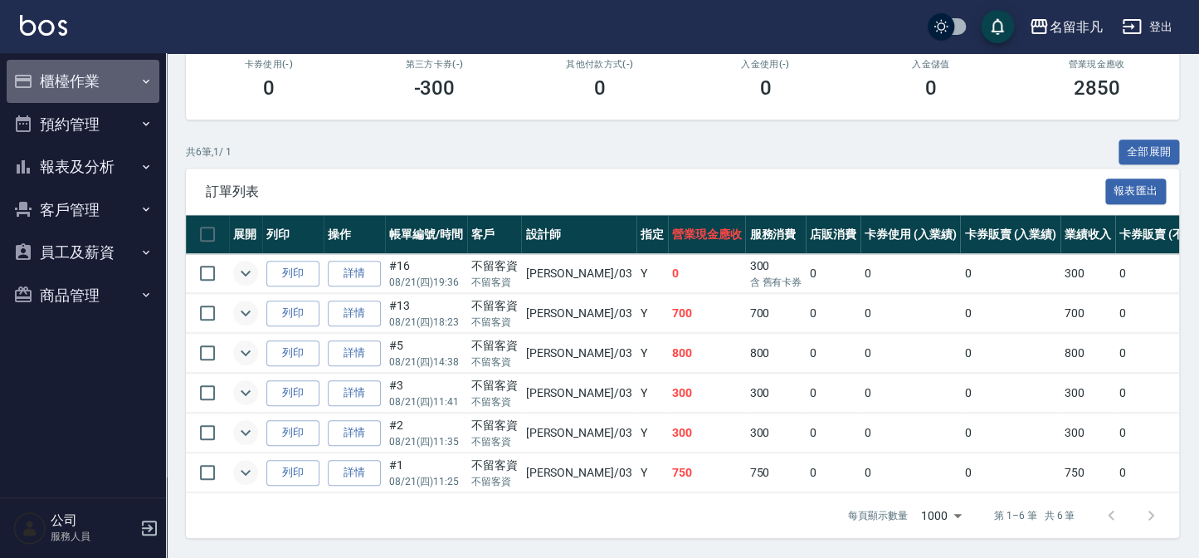
click at [105, 94] on button "櫃檯作業" at bounding box center [83, 81] width 153 height 43
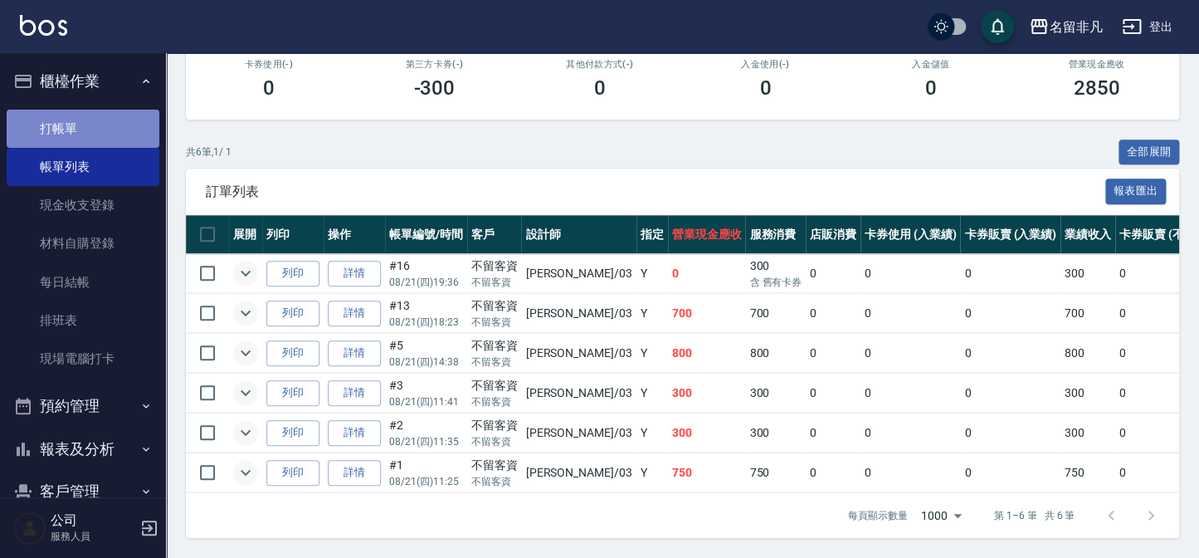
click at [109, 127] on link "打帳單" at bounding box center [83, 129] width 153 height 38
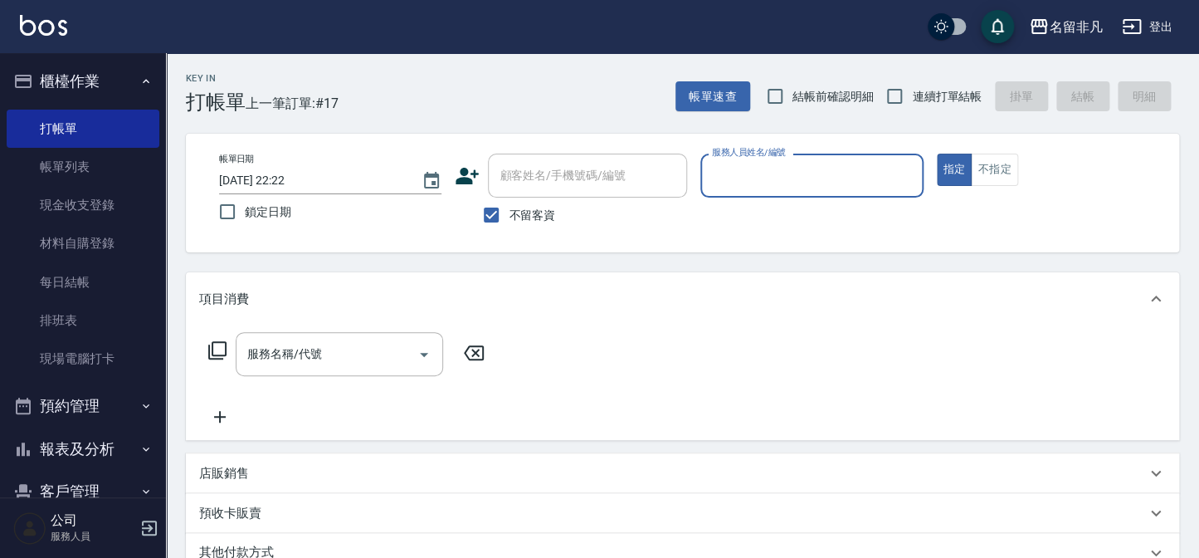
click at [128, 83] on button "櫃檯作業" at bounding box center [83, 81] width 153 height 43
